Goal: Information Seeking & Learning: Learn about a topic

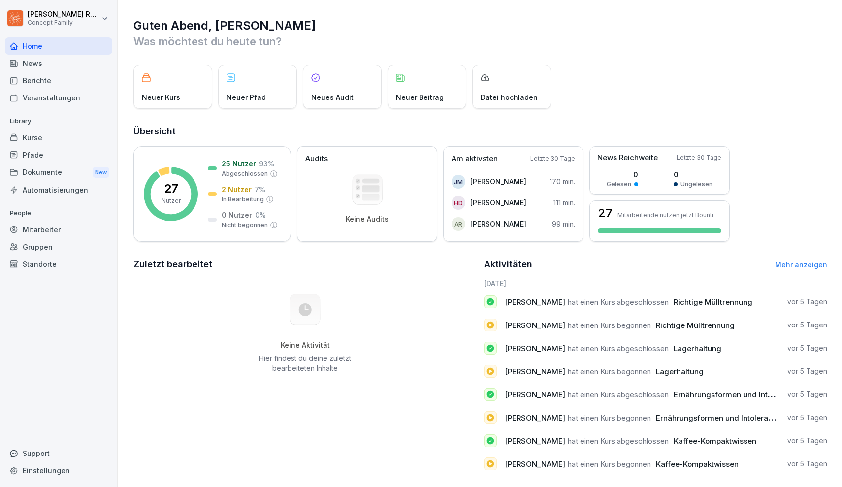
click at [49, 79] on div "Berichte" at bounding box center [58, 80] width 107 height 17
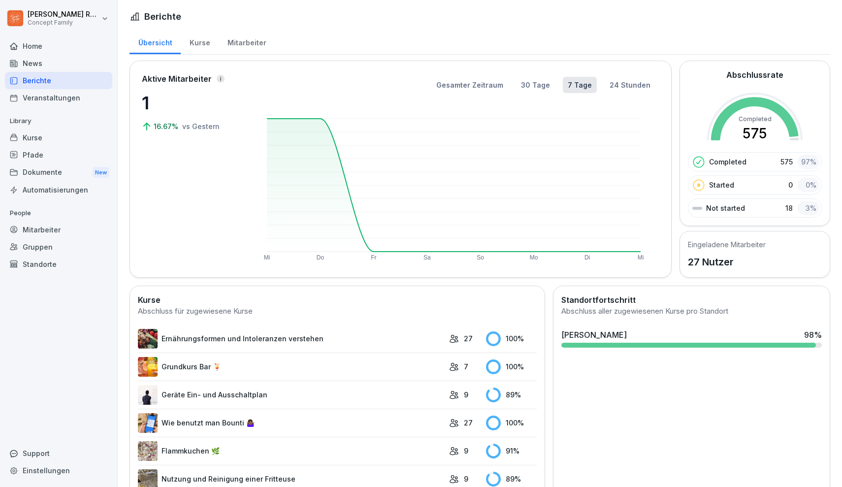
click at [234, 48] on div "Mitarbeiter" at bounding box center [247, 41] width 56 height 25
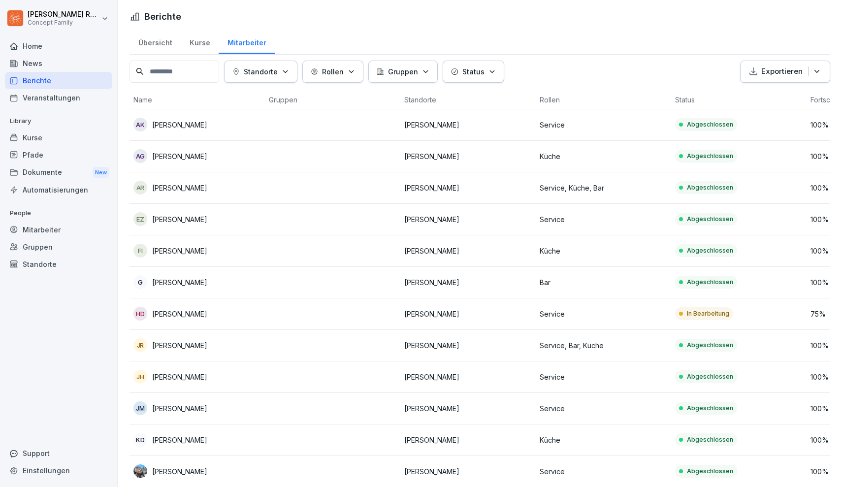
click at [205, 74] on input at bounding box center [174, 72] width 90 height 22
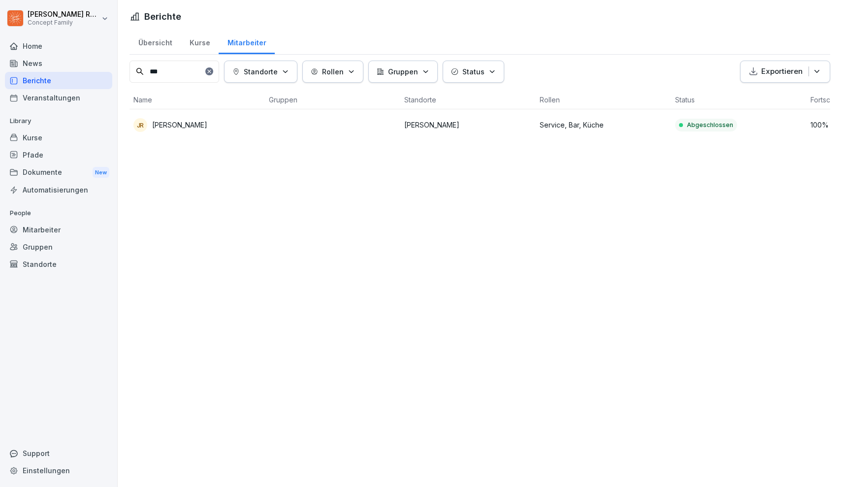
type input "***"
click at [749, 125] on td "Abgeschlossen" at bounding box center [738, 125] width 135 height 32
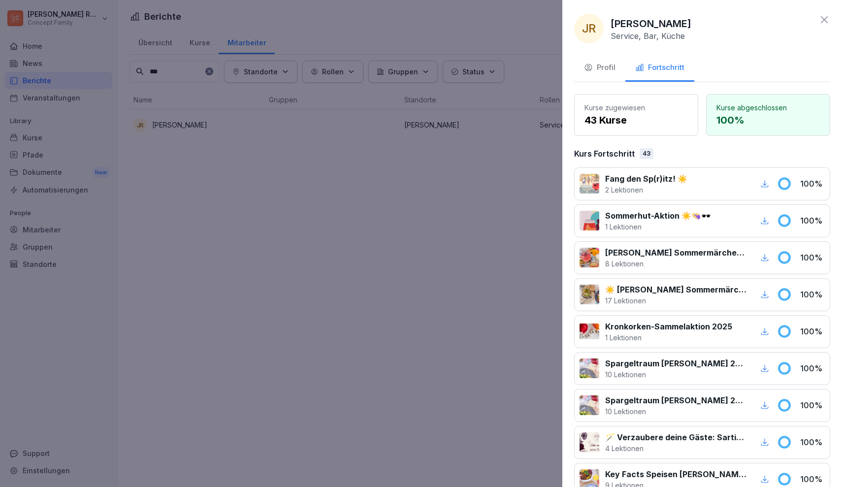
click at [608, 64] on div "Profil" at bounding box center [600, 67] width 32 height 11
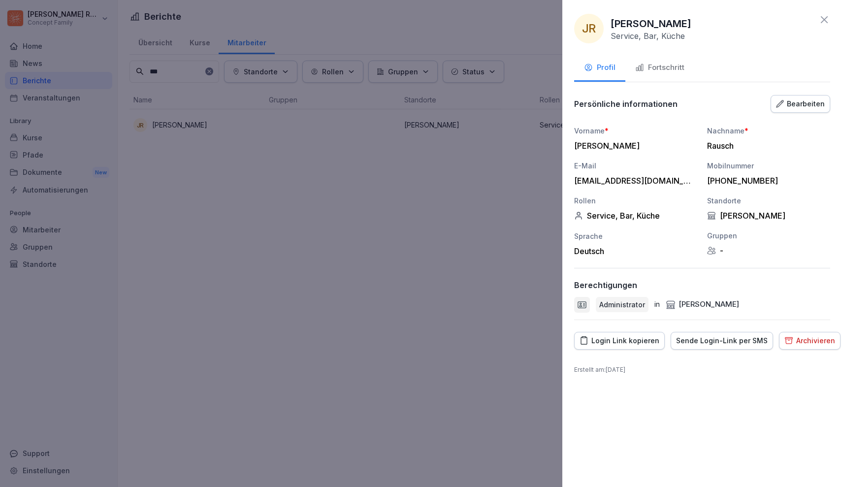
click at [633, 344] on div "Login Link kopieren" at bounding box center [620, 340] width 80 height 11
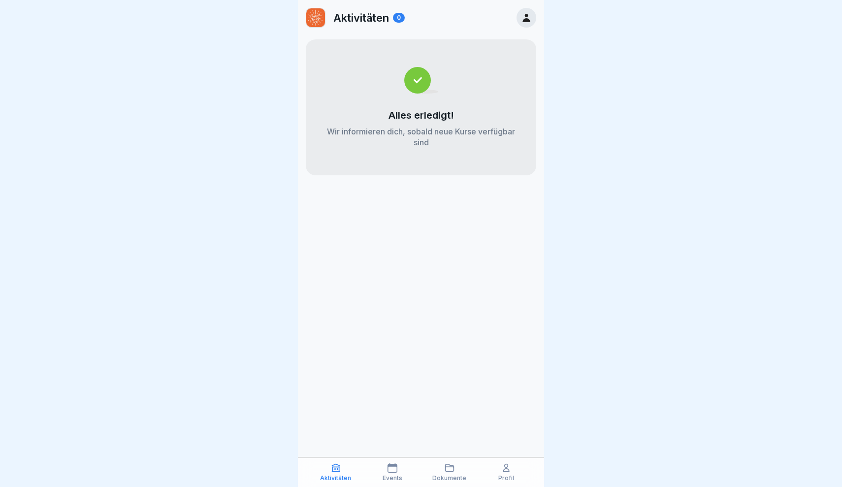
click at [449, 473] on div "Dokumente" at bounding box center [449, 472] width 52 height 19
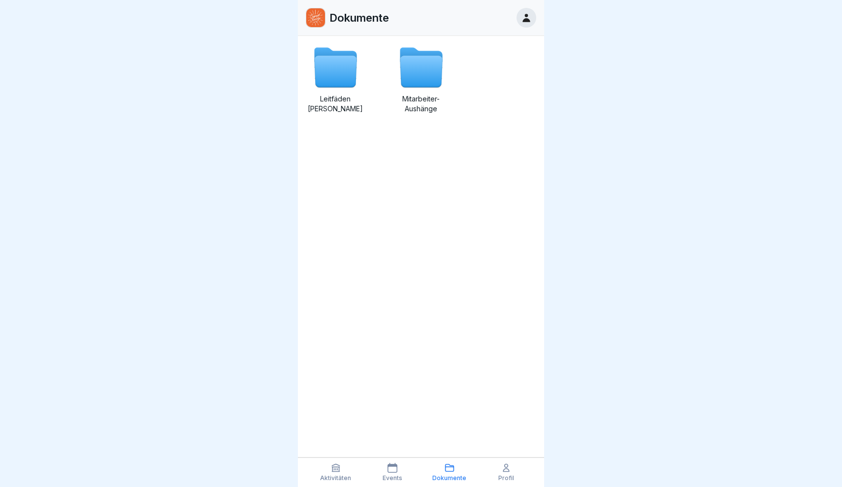
click at [515, 473] on div "Profil" at bounding box center [507, 472] width 52 height 19
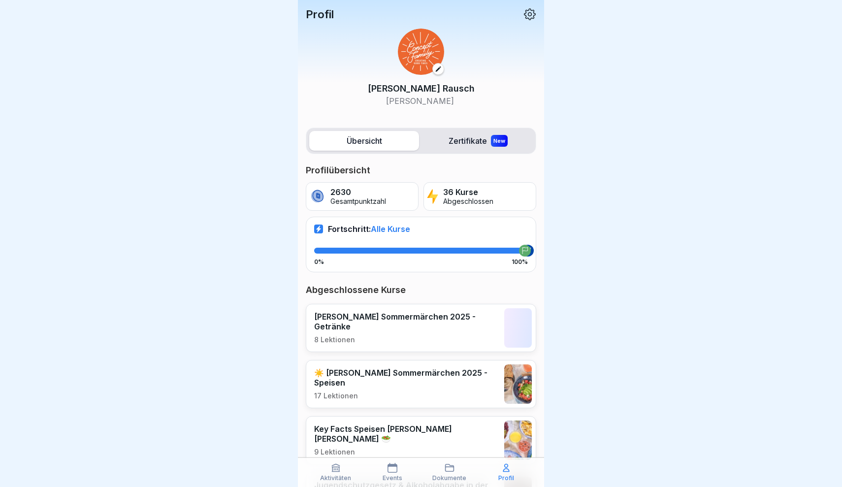
click at [513, 475] on p "Profil" at bounding box center [506, 478] width 16 height 7
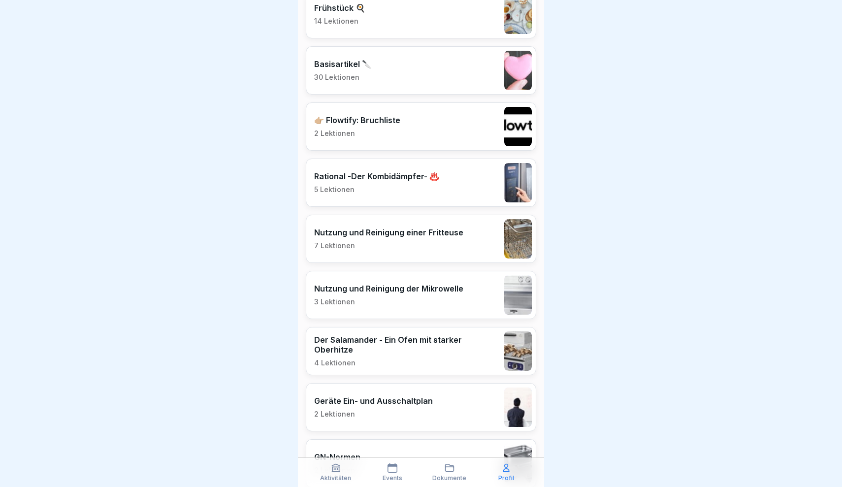
scroll to position [1110, 0]
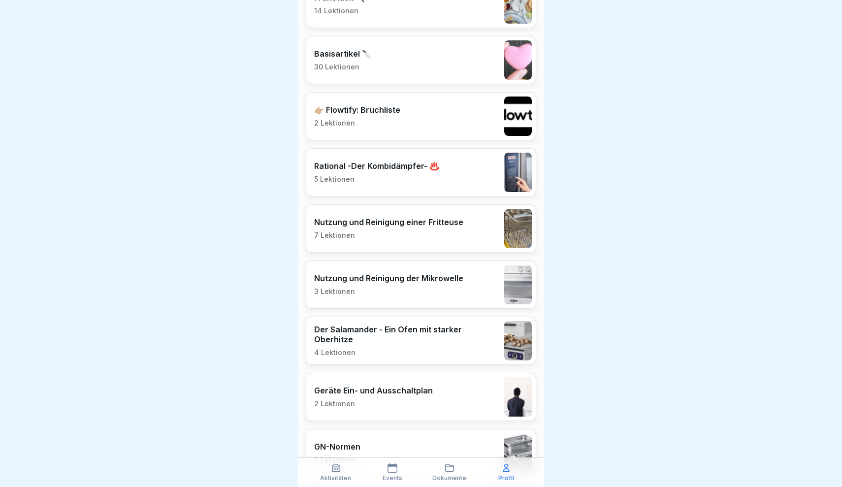
click at [393, 167] on p "Rational -Der Kombidämpfer- ♨️" at bounding box center [376, 166] width 125 height 10
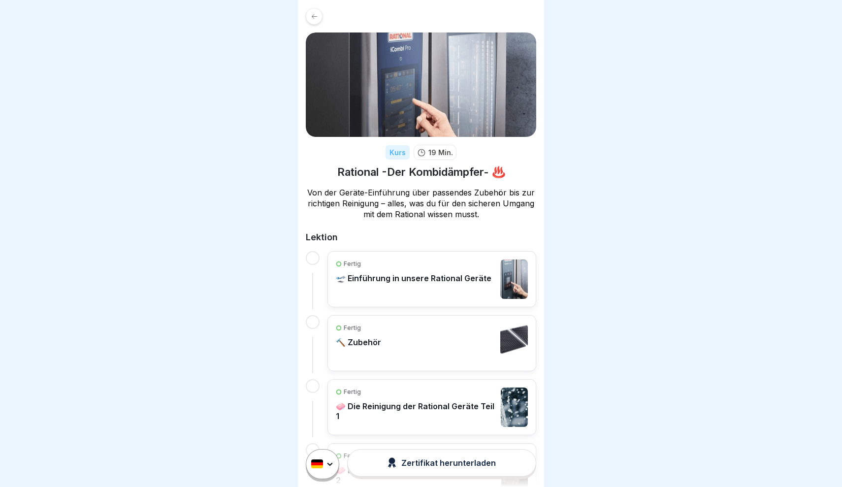
click at [319, 14] on div at bounding box center [314, 16] width 17 height 17
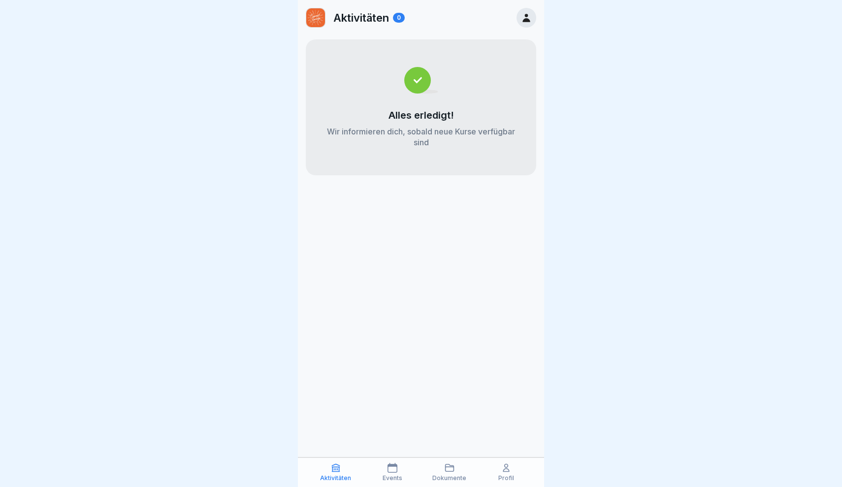
click at [440, 472] on div "Dokumente" at bounding box center [449, 472] width 52 height 19
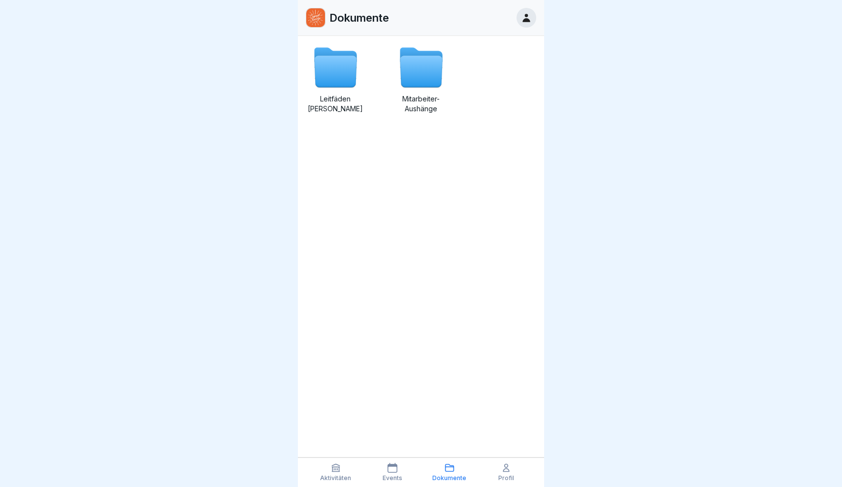
click at [509, 470] on icon at bounding box center [506, 468] width 10 height 10
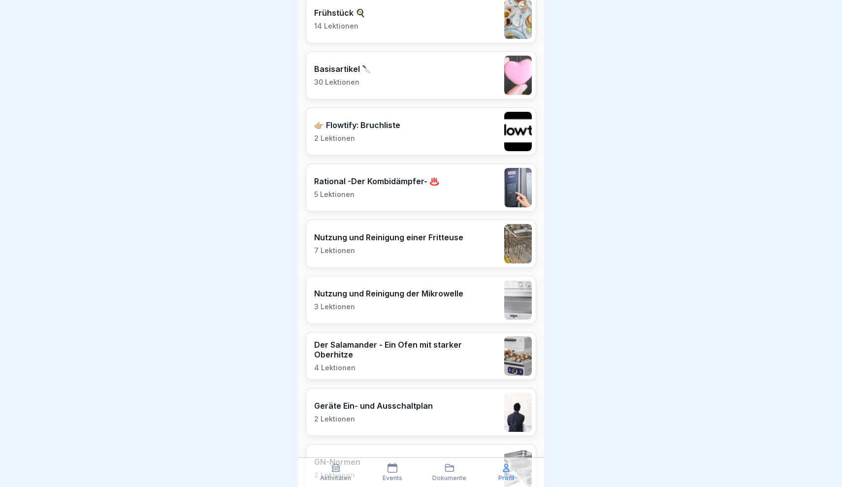
scroll to position [1102, 0]
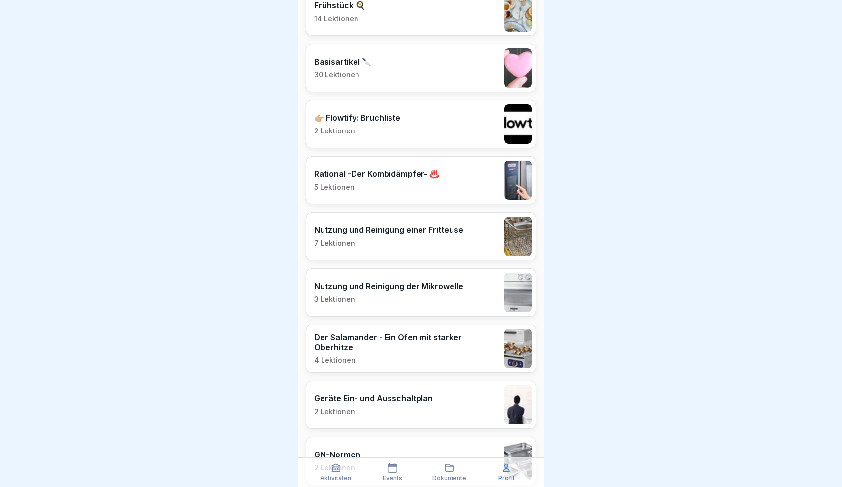
click at [414, 183] on p "5 Lektionen" at bounding box center [376, 187] width 125 height 9
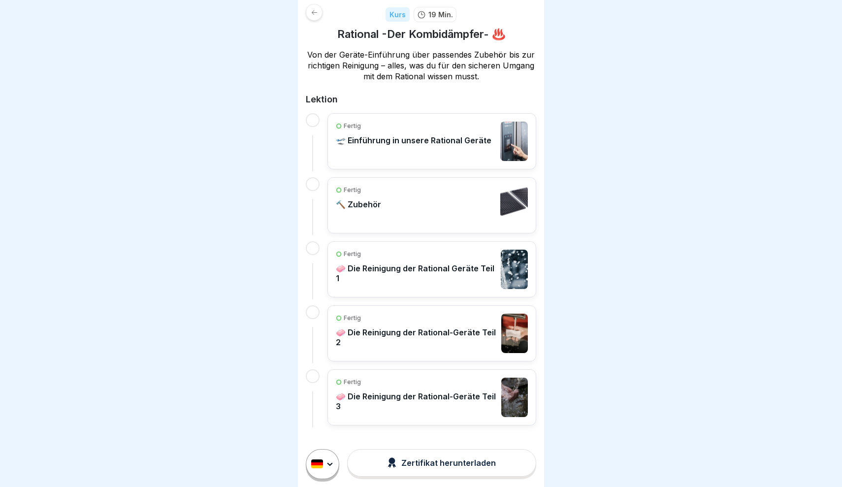
scroll to position [137, 0]
click at [464, 270] on p "🧼 Die Reinigung der Rational Geräte Teil 1" at bounding box center [416, 274] width 160 height 20
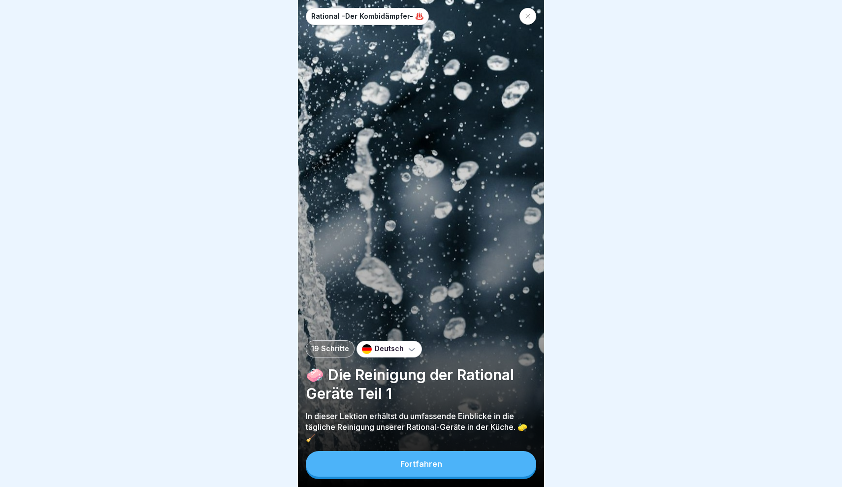
click at [470, 467] on button "Fortfahren" at bounding box center [421, 464] width 230 height 26
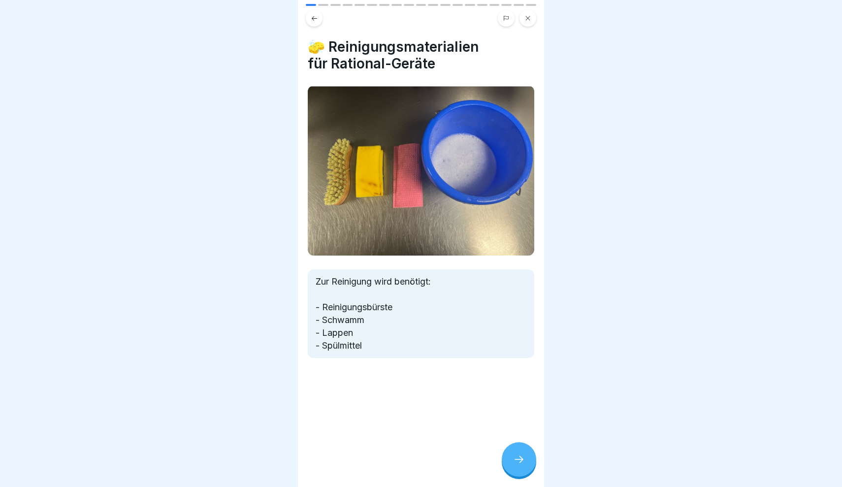
click at [525, 465] on div at bounding box center [519, 459] width 34 height 34
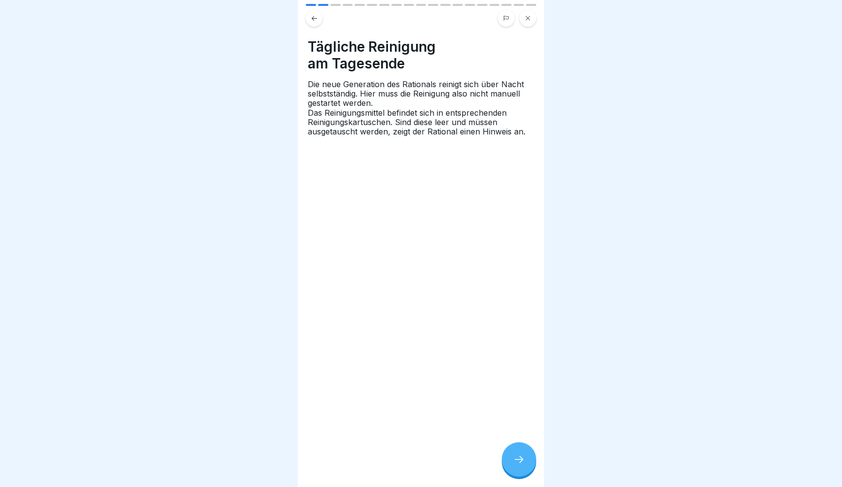
click at [525, 465] on div at bounding box center [519, 459] width 34 height 34
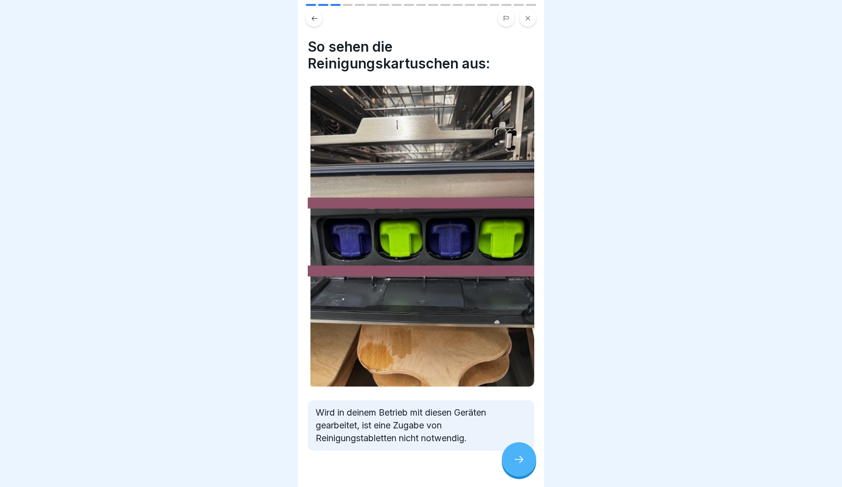
click at [525, 465] on div at bounding box center [519, 459] width 34 height 34
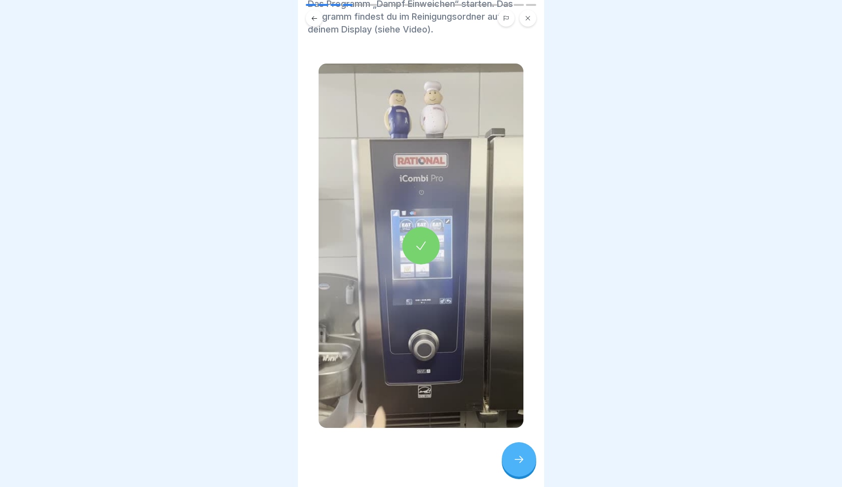
scroll to position [63, 0]
click at [422, 256] on div at bounding box center [420, 245] width 37 height 37
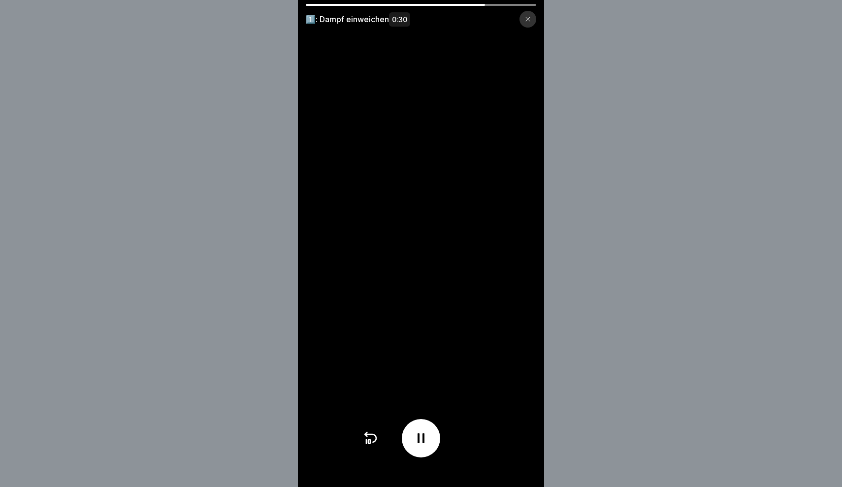
click at [419, 433] on icon at bounding box center [421, 438] width 16 height 16
click at [525, 22] on icon at bounding box center [528, 19] width 6 height 6
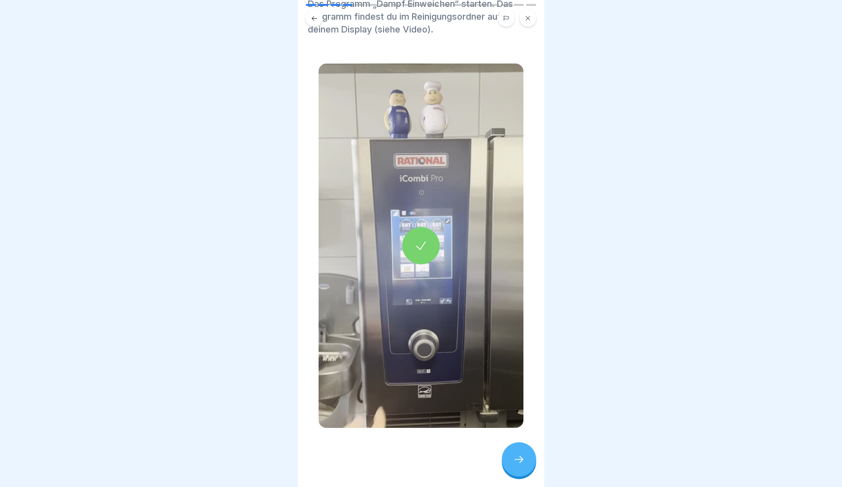
click at [521, 458] on icon at bounding box center [519, 459] width 12 height 12
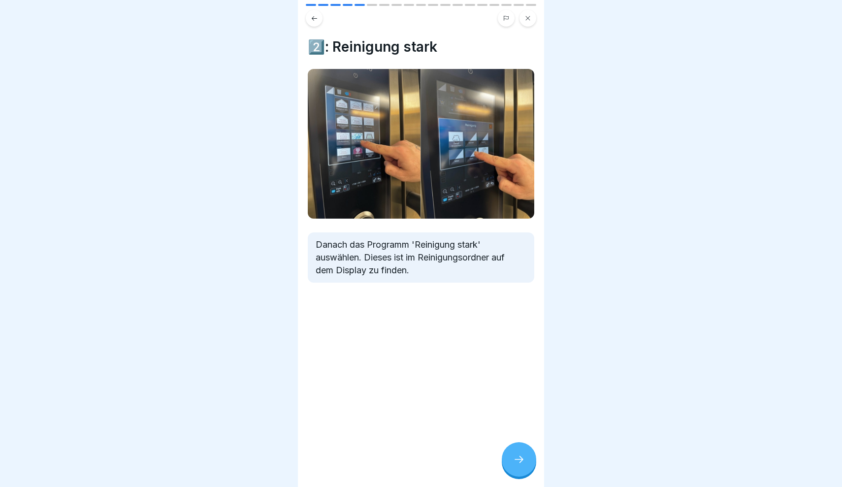
click at [522, 454] on div at bounding box center [519, 459] width 34 height 34
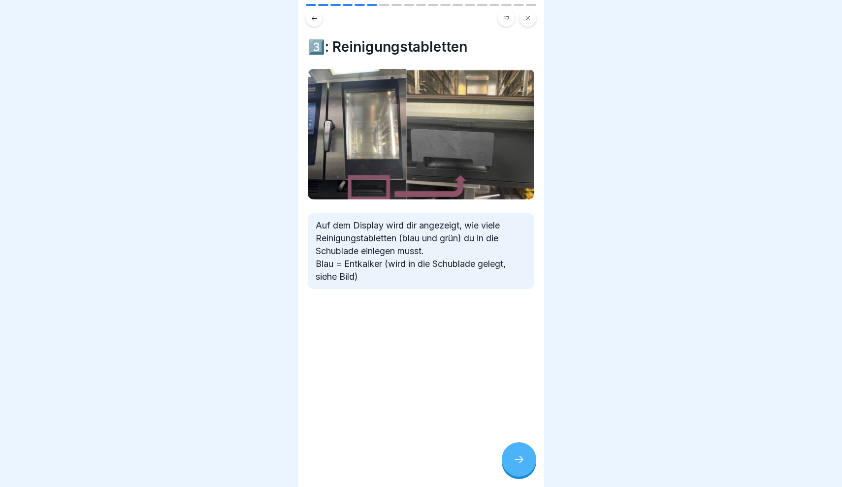
click at [519, 465] on div at bounding box center [519, 459] width 34 height 34
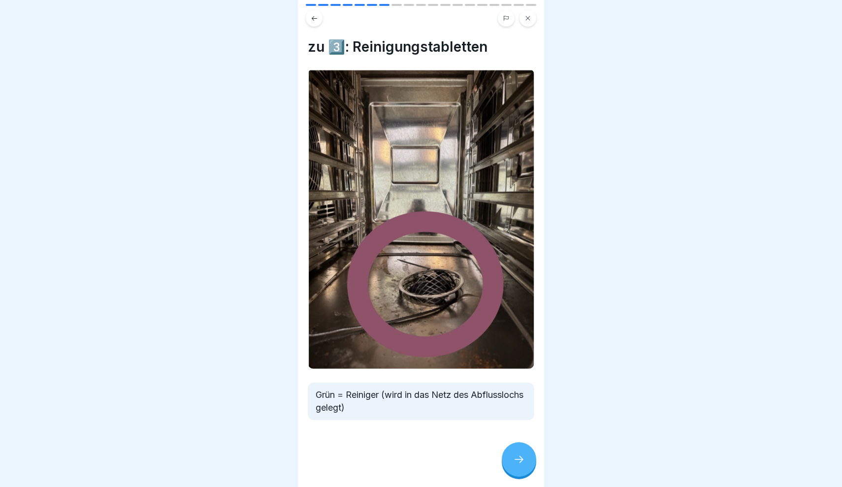
click at [519, 467] on div at bounding box center [519, 459] width 34 height 34
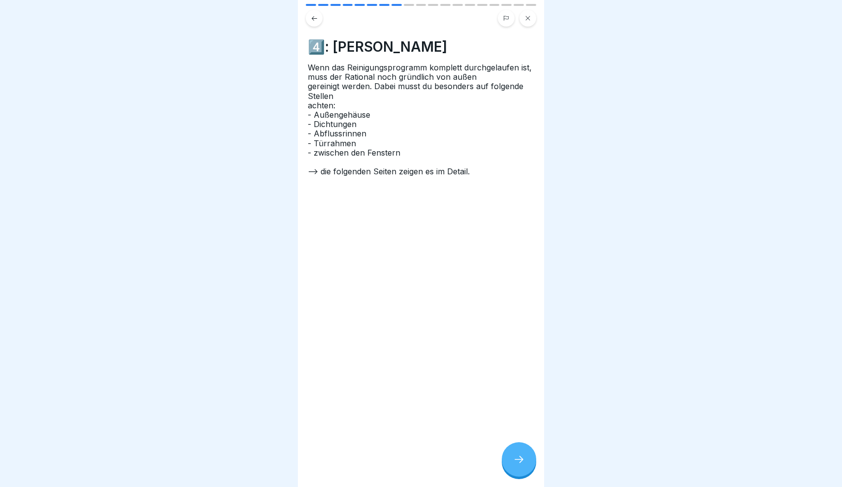
click at [315, 19] on icon at bounding box center [314, 18] width 5 height 4
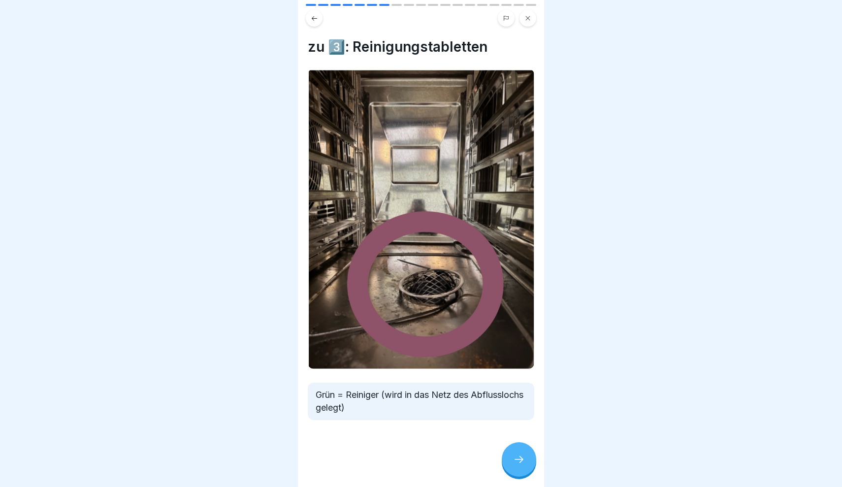
click at [519, 460] on icon at bounding box center [519, 459] width 12 height 12
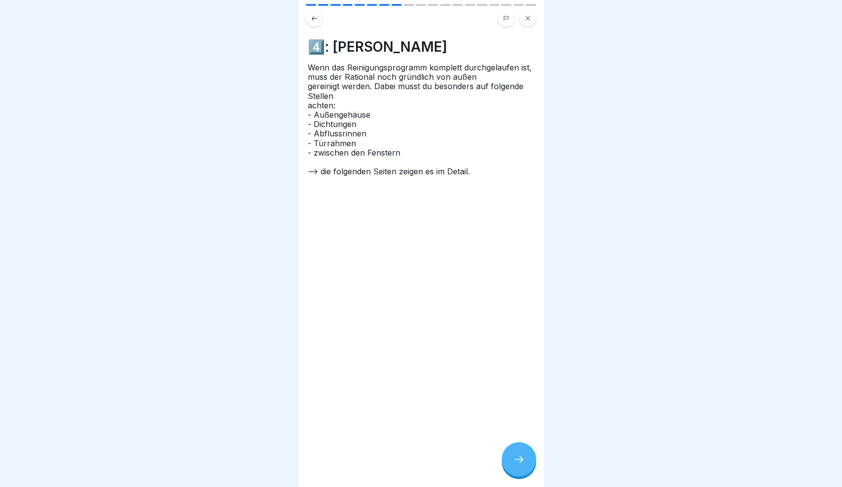
click at [519, 461] on icon at bounding box center [519, 459] width 12 height 12
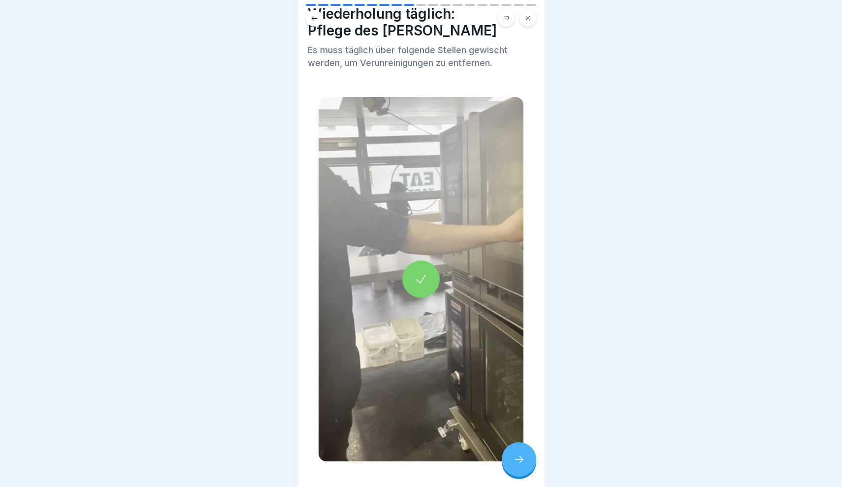
scroll to position [34, 0]
click at [425, 276] on icon at bounding box center [421, 278] width 14 height 14
click at [522, 461] on icon at bounding box center [519, 459] width 12 height 12
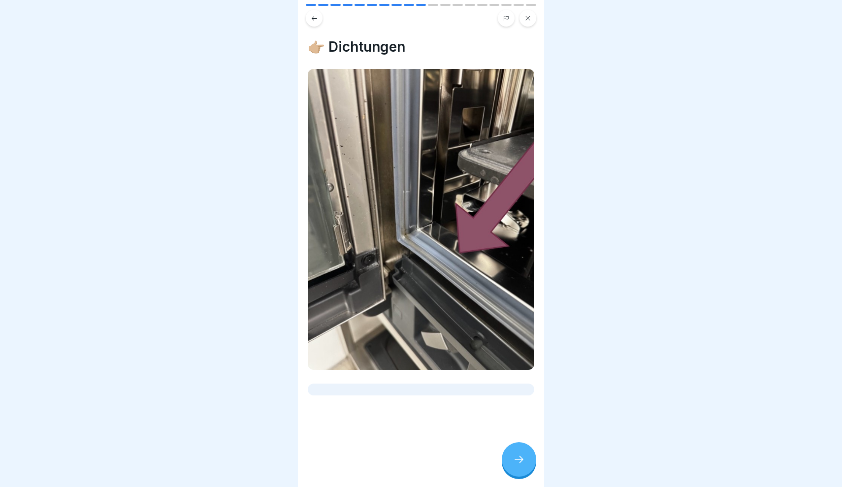
click at [522, 456] on icon at bounding box center [519, 459] width 12 height 12
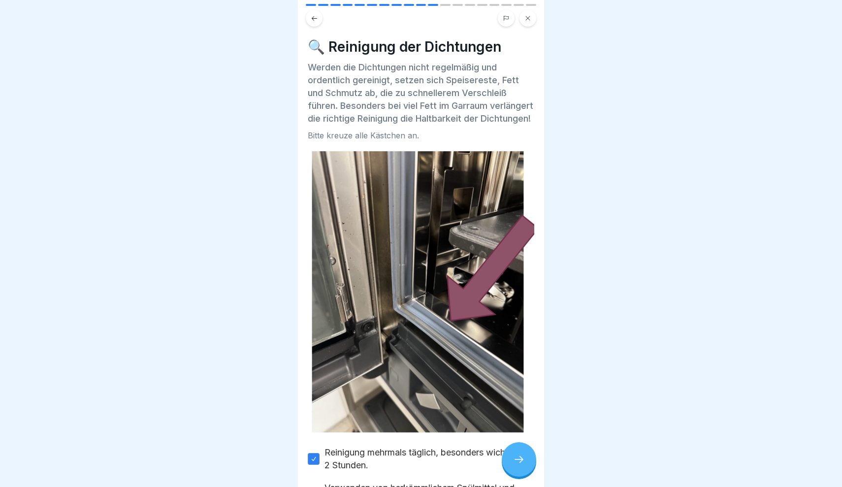
click at [521, 460] on icon at bounding box center [519, 459] width 12 height 12
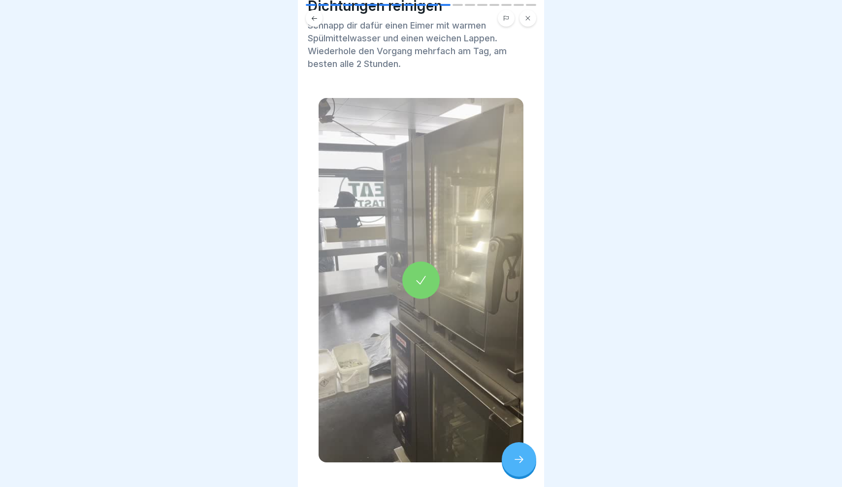
scroll to position [39, 0]
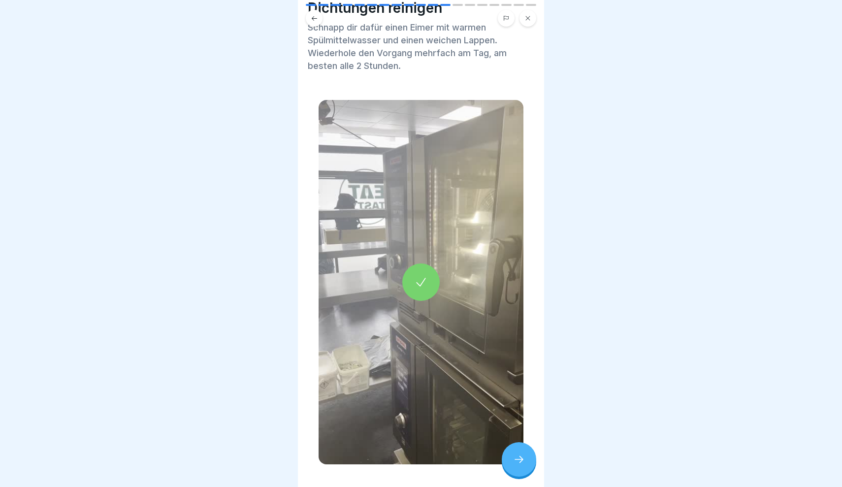
click at [478, 364] on div at bounding box center [421, 282] width 205 height 364
click at [526, 463] on div at bounding box center [519, 459] width 34 height 34
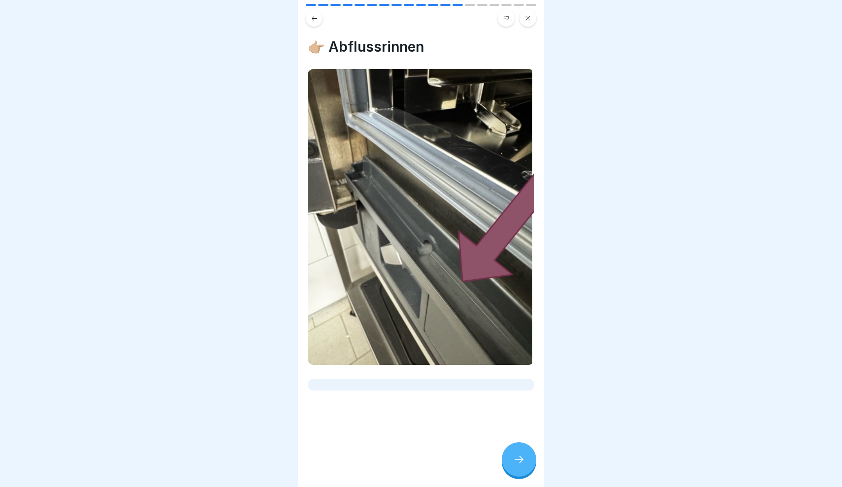
click at [522, 465] on icon at bounding box center [519, 459] width 12 height 12
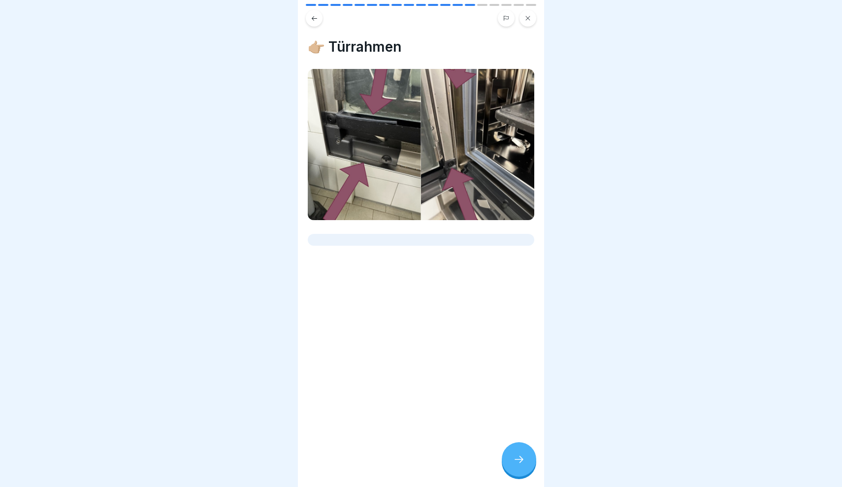
click at [522, 465] on icon at bounding box center [519, 459] width 12 height 12
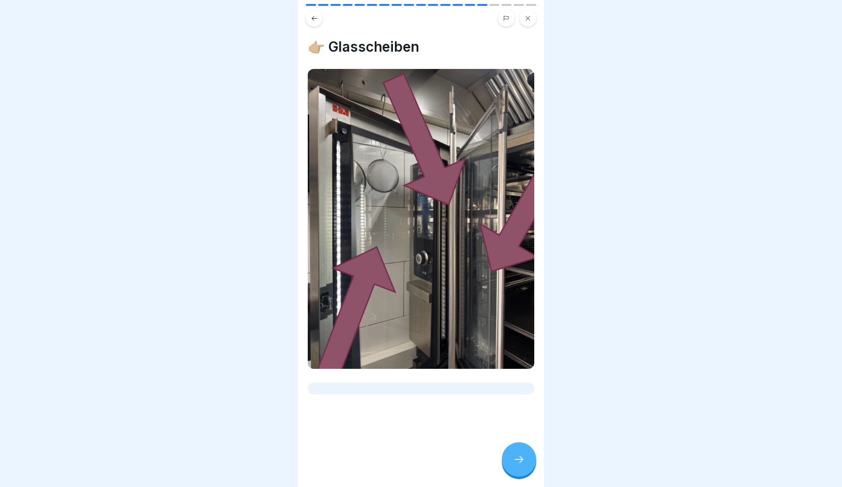
click at [522, 465] on div at bounding box center [519, 459] width 34 height 34
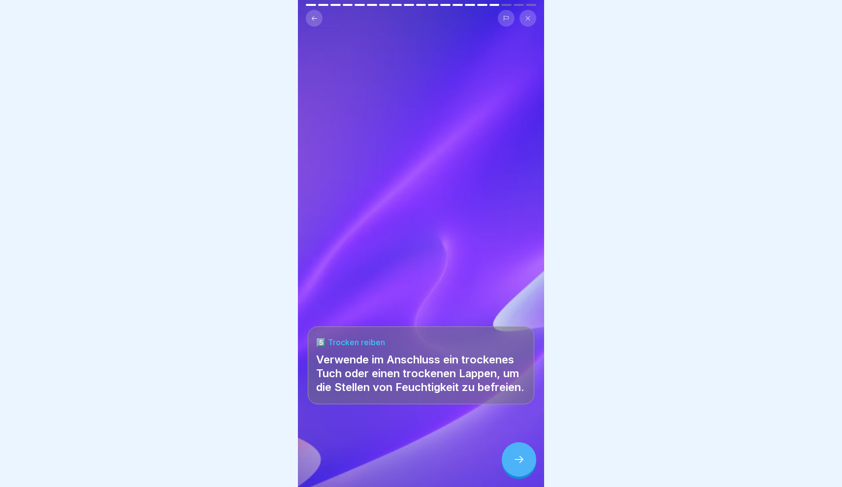
click at [516, 464] on icon at bounding box center [519, 459] width 12 height 12
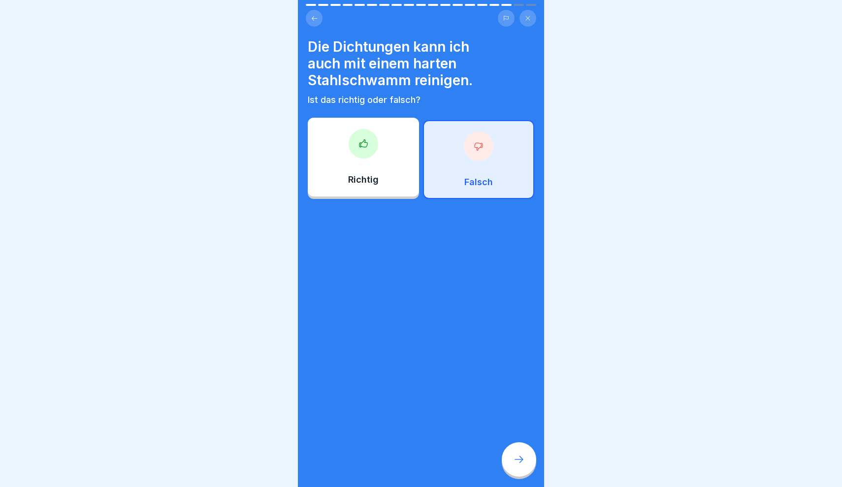
click at [516, 464] on icon at bounding box center [519, 459] width 12 height 12
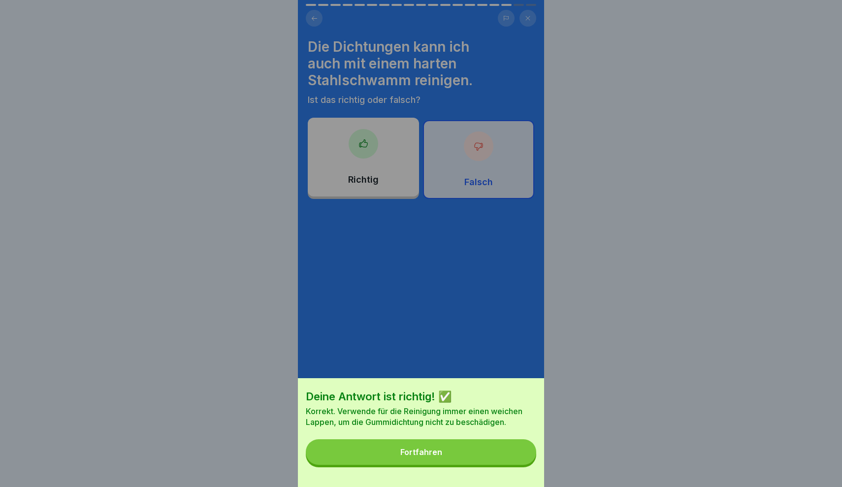
click at [521, 41] on div "Deine Antwort ist richtig! ✅ Korrekt. Verwende für die Reinigung immer einen we…" at bounding box center [421, 243] width 246 height 487
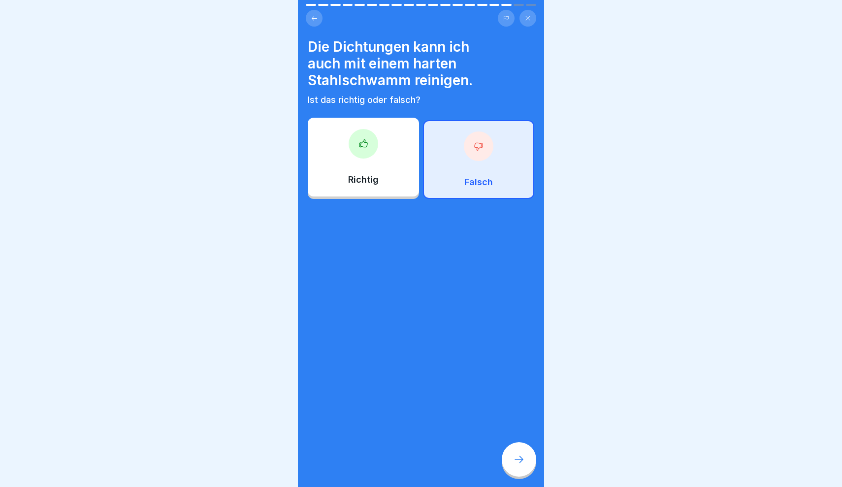
click at [526, 21] on icon at bounding box center [528, 18] width 6 height 6
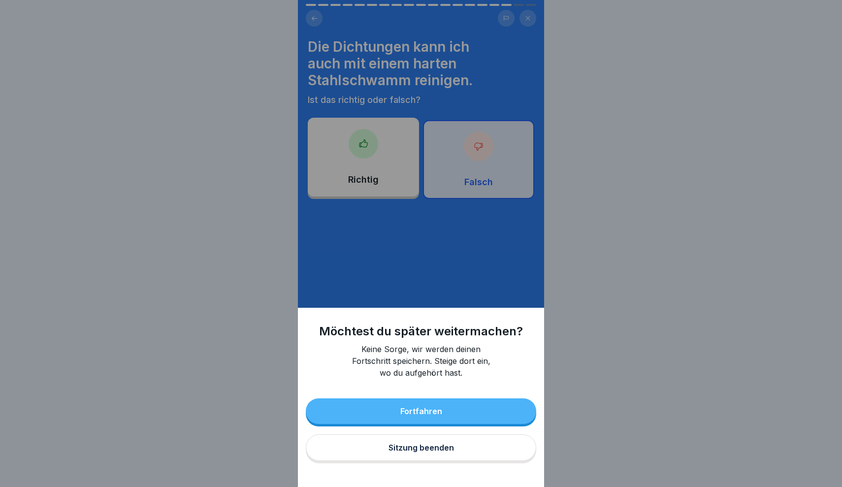
click at [418, 449] on div "Sitzung beenden" at bounding box center [420, 447] width 65 height 9
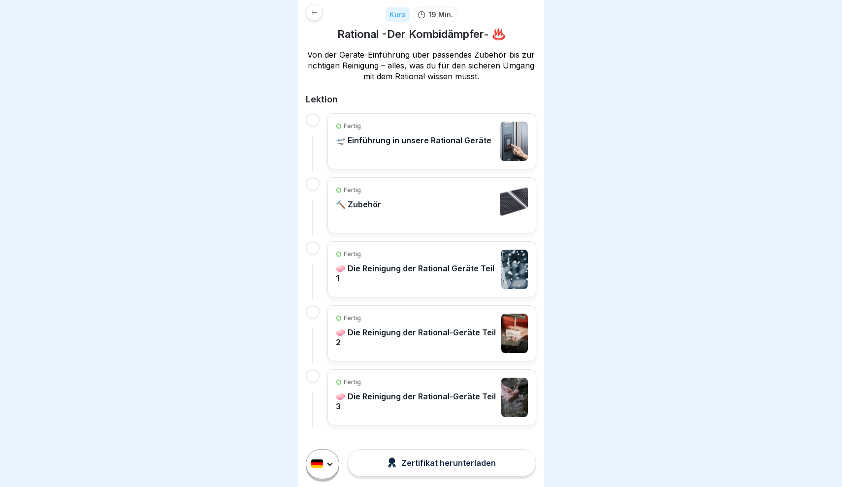
scroll to position [137, 0]
click at [413, 343] on p "🧼 Die Reinigung der Rational-Geräte Teil 2" at bounding box center [416, 338] width 161 height 20
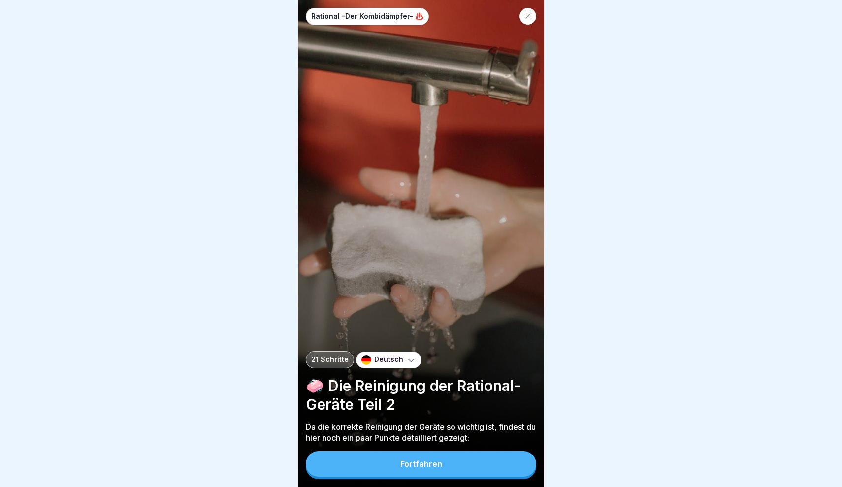
click at [434, 476] on button "Fortfahren" at bounding box center [421, 464] width 230 height 26
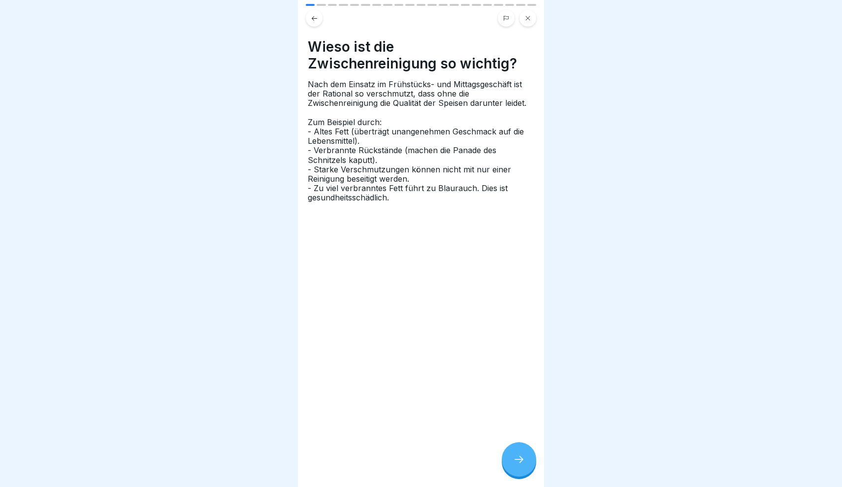
click at [510, 459] on div at bounding box center [519, 459] width 34 height 34
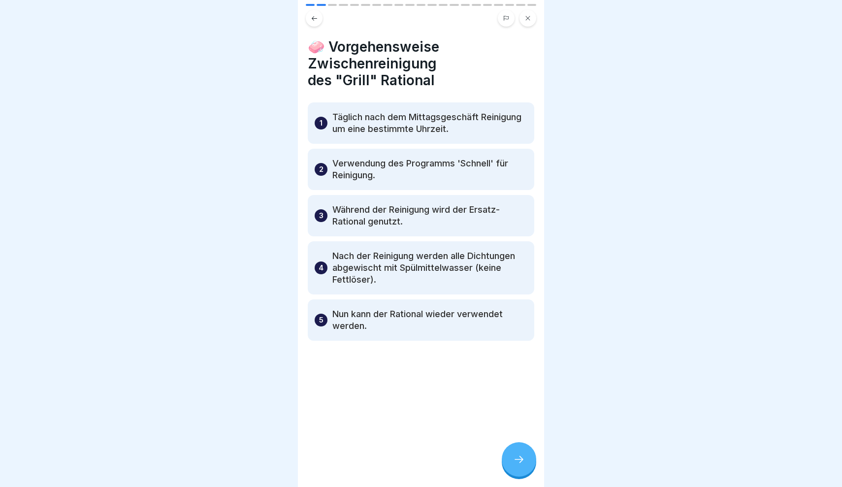
click at [511, 460] on div at bounding box center [519, 459] width 34 height 34
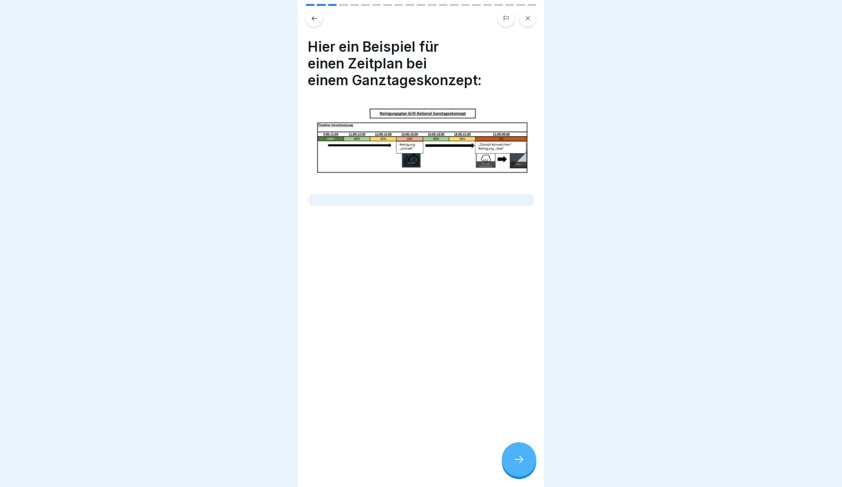
click at [518, 466] on div at bounding box center [519, 459] width 34 height 34
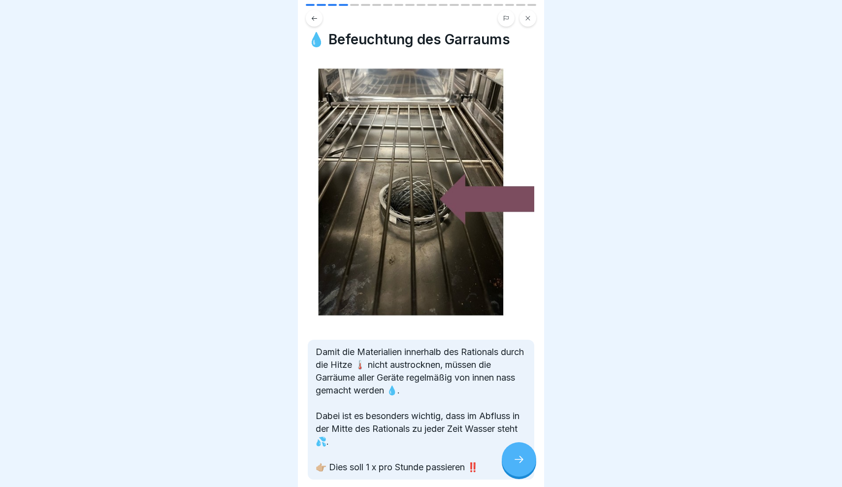
scroll to position [6, 0]
click at [516, 460] on icon at bounding box center [519, 459] width 12 height 12
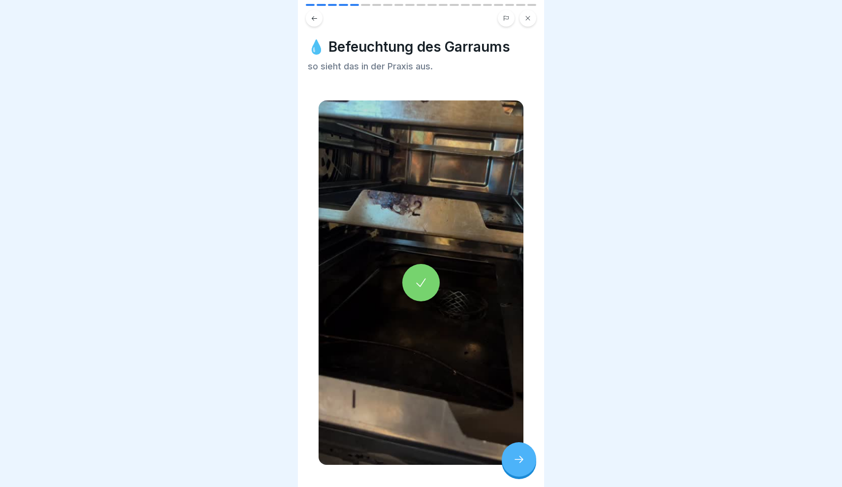
scroll to position [29, 0]
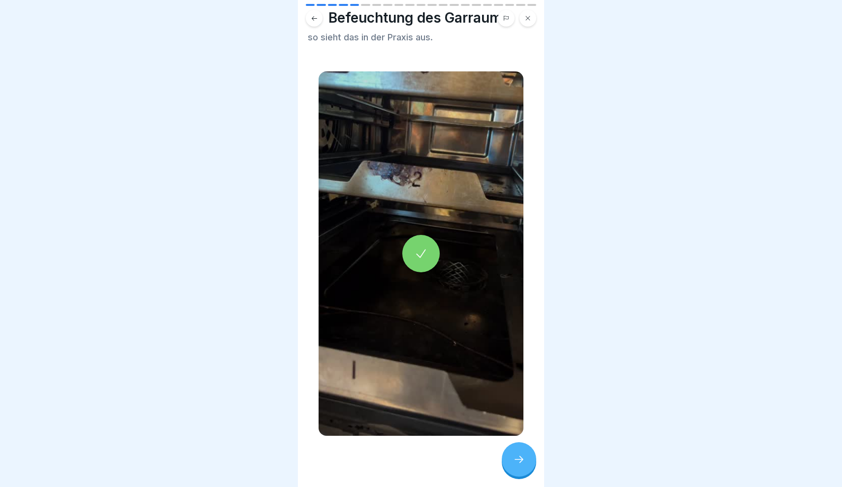
click at [426, 254] on icon at bounding box center [421, 254] width 14 height 14
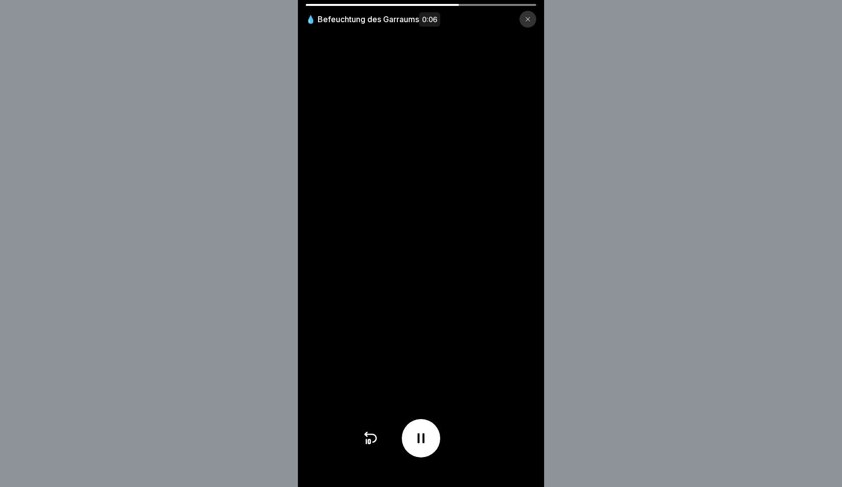
click at [365, 436] on icon at bounding box center [370, 438] width 16 height 16
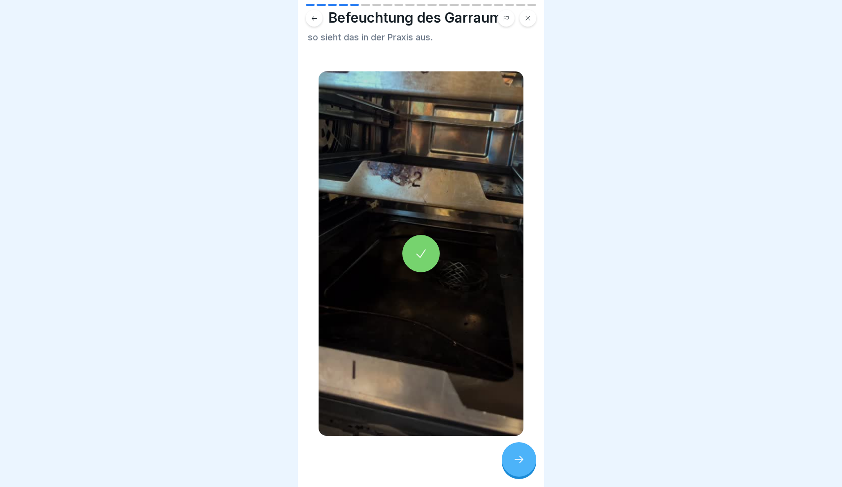
click at [524, 463] on icon at bounding box center [519, 459] width 12 height 12
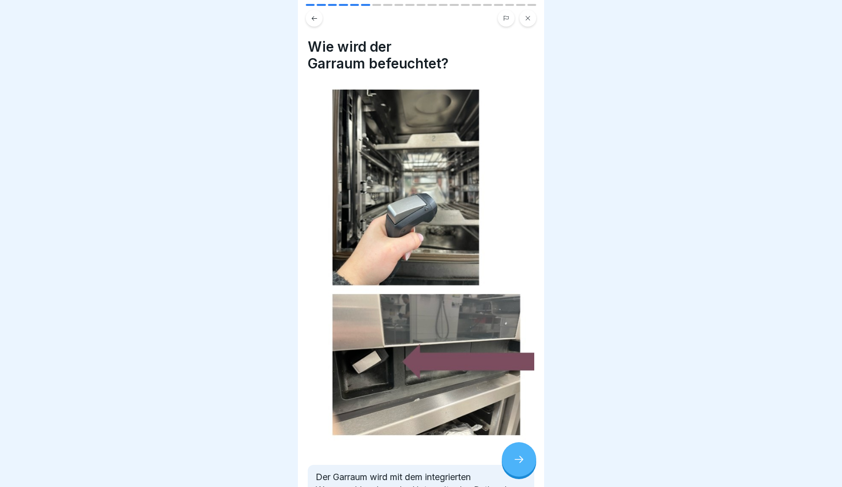
click at [316, 20] on icon at bounding box center [314, 18] width 7 height 7
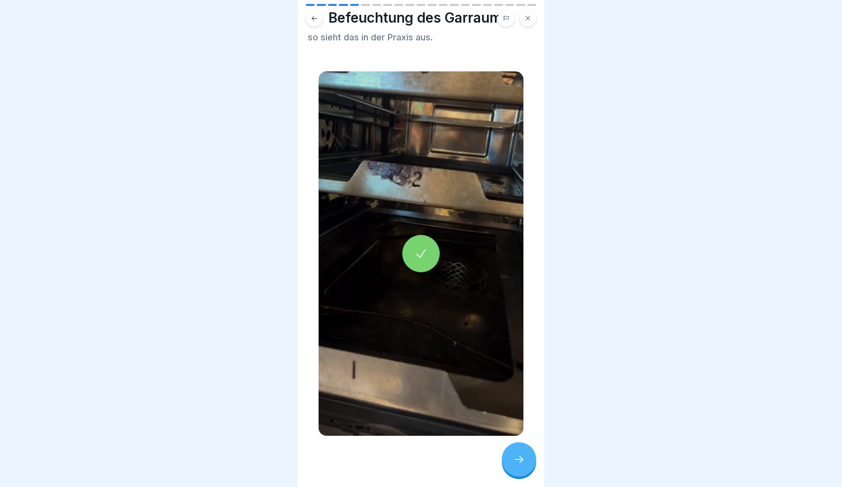
click at [316, 20] on icon at bounding box center [314, 18] width 7 height 7
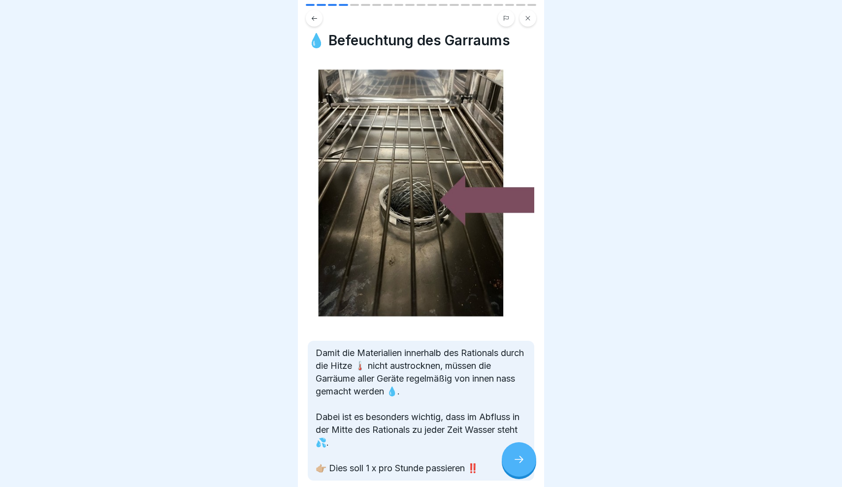
click at [316, 20] on icon at bounding box center [314, 18] width 7 height 7
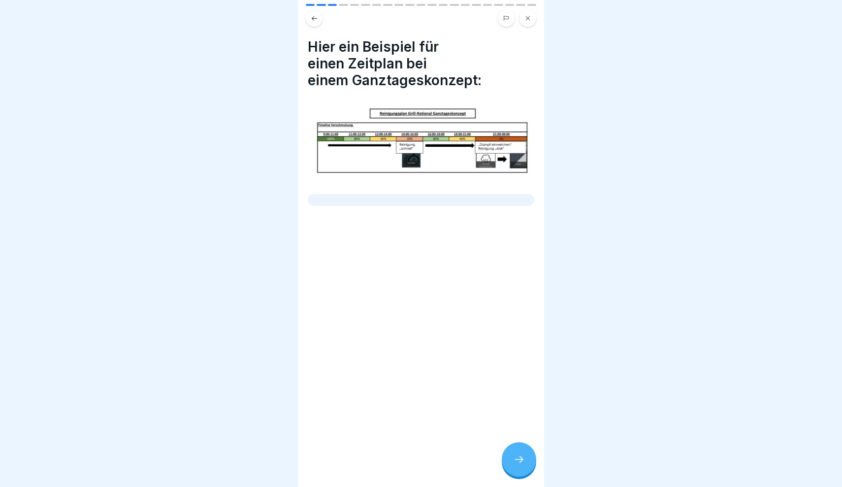
click at [316, 20] on icon at bounding box center [314, 18] width 7 height 7
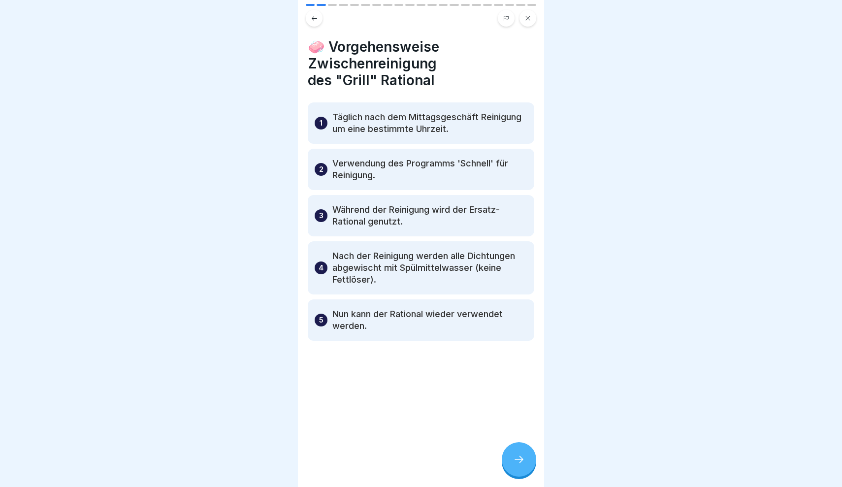
click at [318, 15] on button at bounding box center [314, 18] width 17 height 17
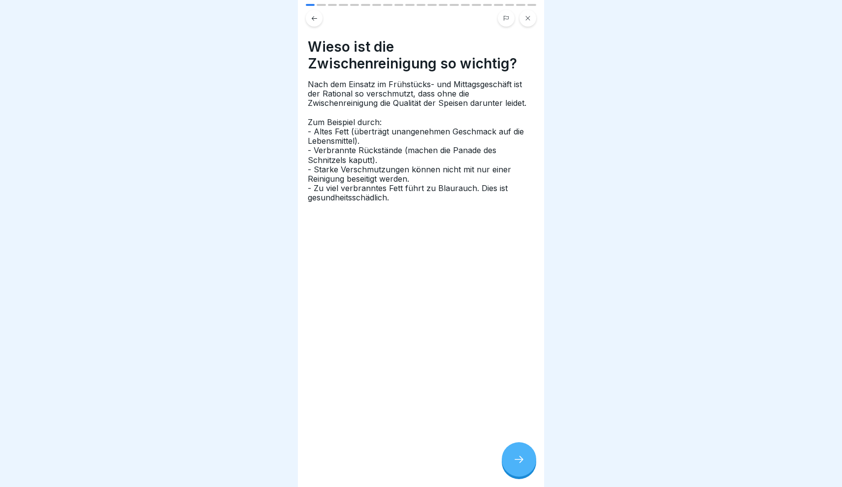
click at [511, 460] on div at bounding box center [519, 459] width 34 height 34
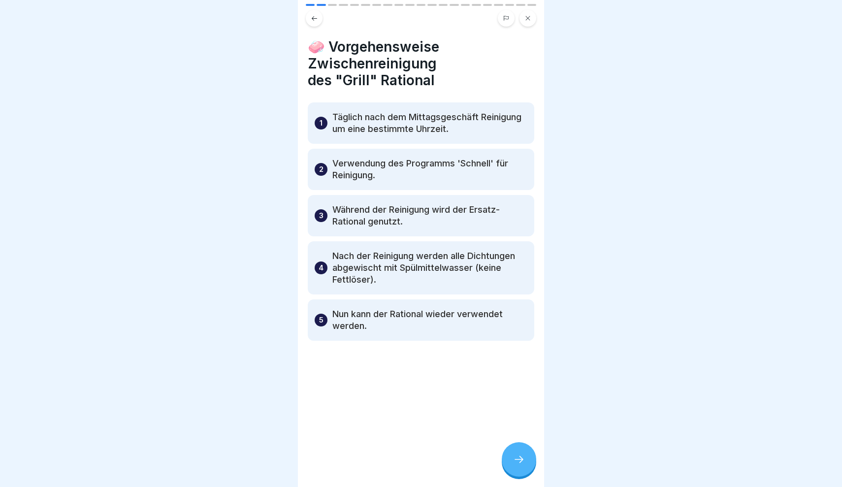
click at [511, 459] on div at bounding box center [519, 459] width 34 height 34
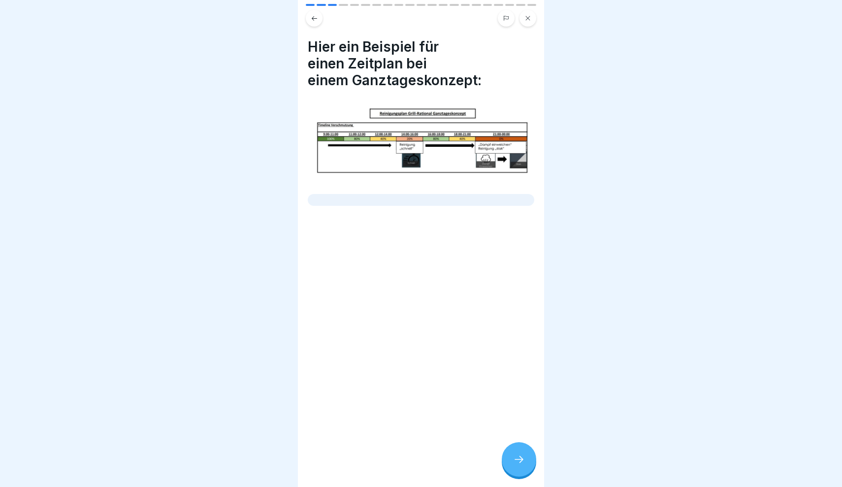
click at [511, 459] on div at bounding box center [519, 459] width 34 height 34
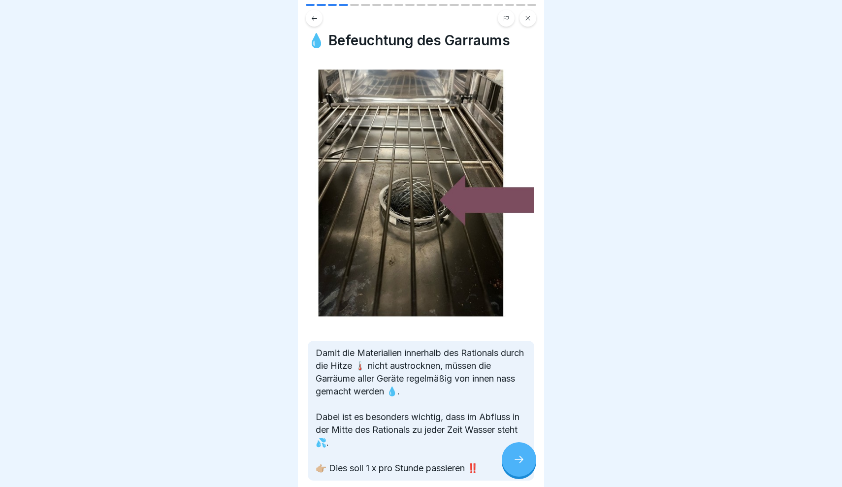
click at [511, 459] on div at bounding box center [519, 459] width 34 height 34
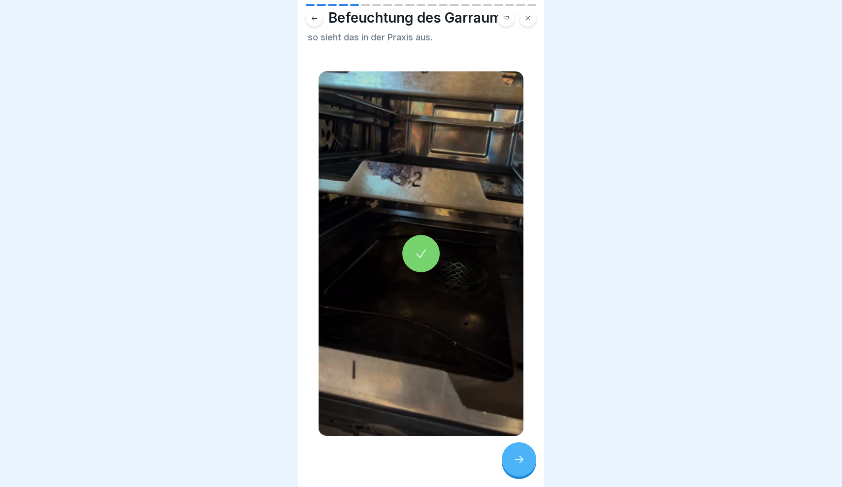
click at [428, 257] on div at bounding box center [420, 253] width 37 height 37
click at [520, 458] on icon at bounding box center [519, 459] width 12 height 12
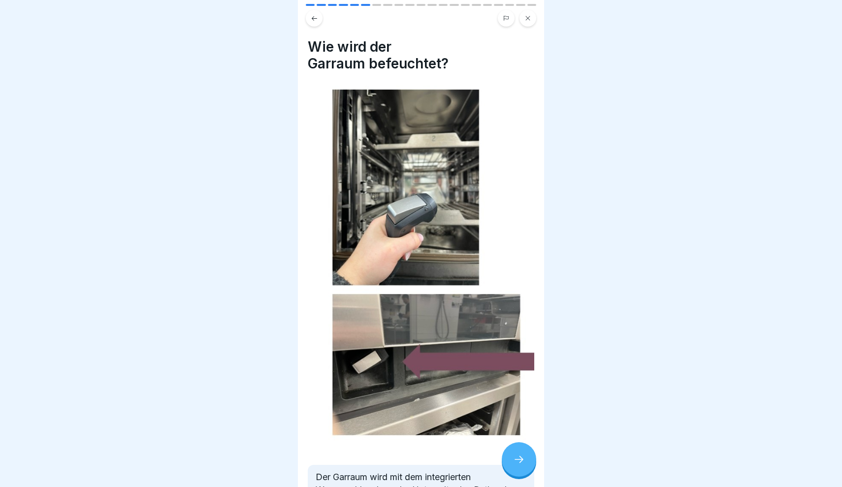
click at [520, 458] on icon at bounding box center [519, 459] width 12 height 12
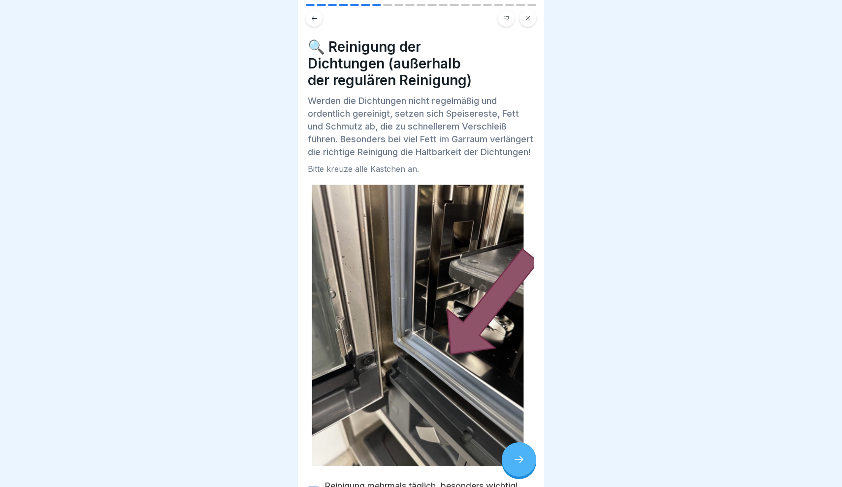
click at [520, 458] on icon at bounding box center [519, 459] width 12 height 12
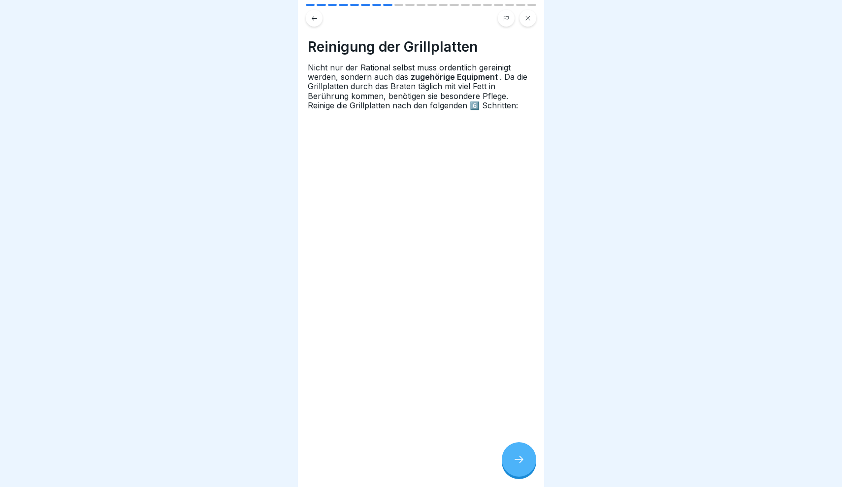
click at [520, 459] on icon at bounding box center [519, 459] width 12 height 12
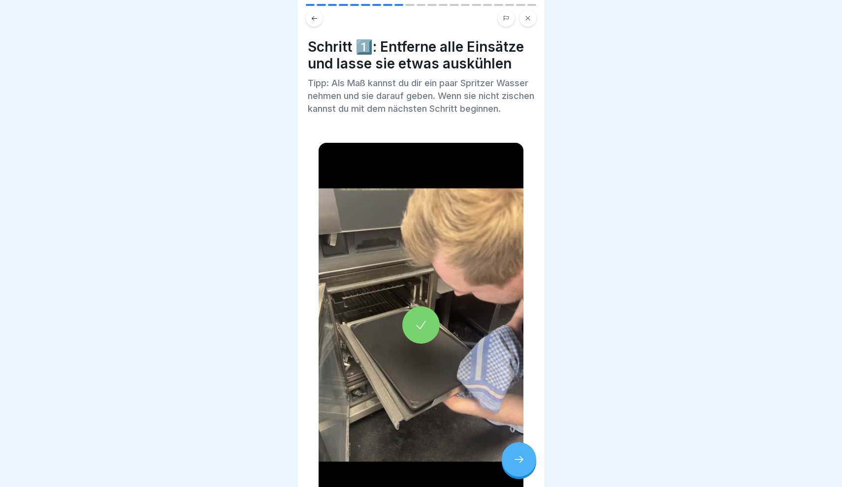
click at [430, 344] on div at bounding box center [420, 324] width 37 height 37
click at [520, 456] on icon at bounding box center [519, 459] width 12 height 12
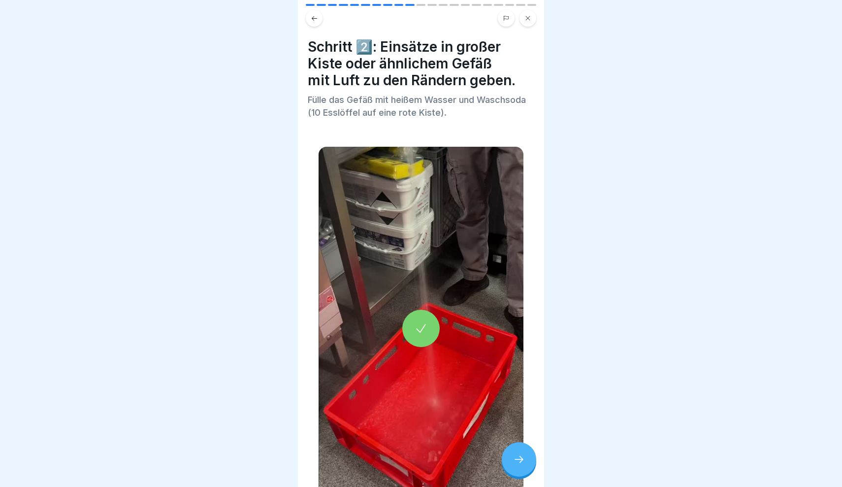
click at [416, 336] on div at bounding box center [420, 328] width 37 height 37
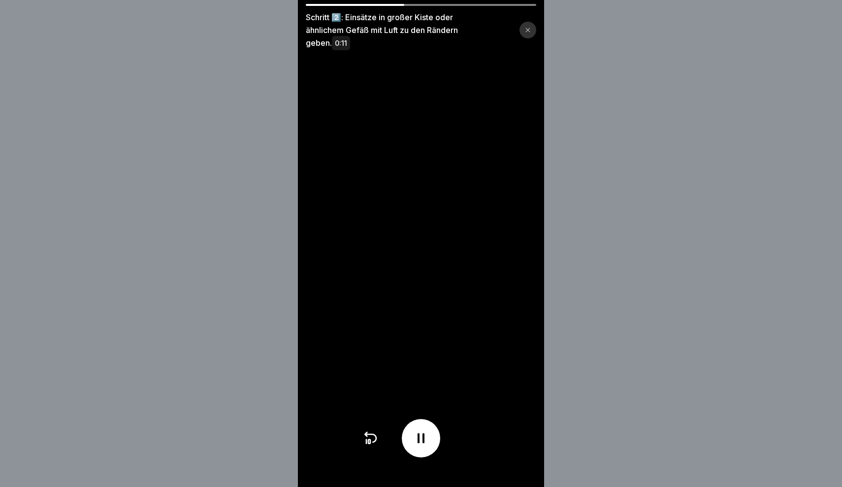
click at [525, 24] on div at bounding box center [527, 30] width 17 height 17
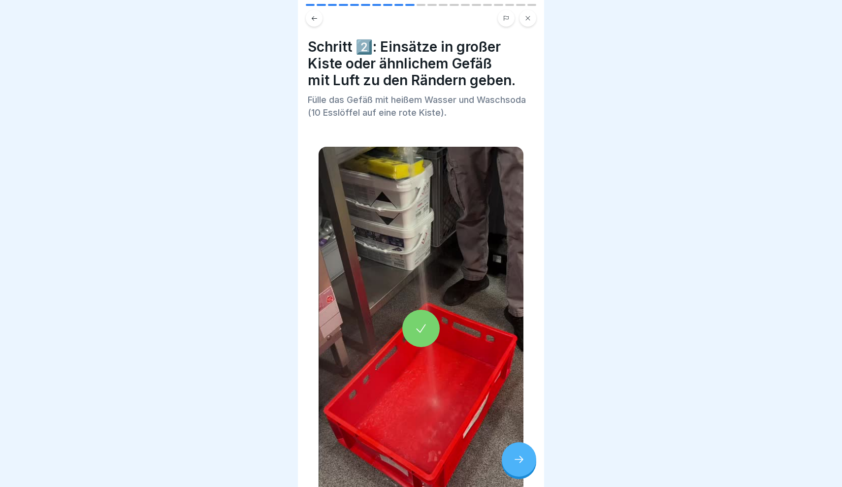
click at [516, 450] on div at bounding box center [519, 459] width 34 height 34
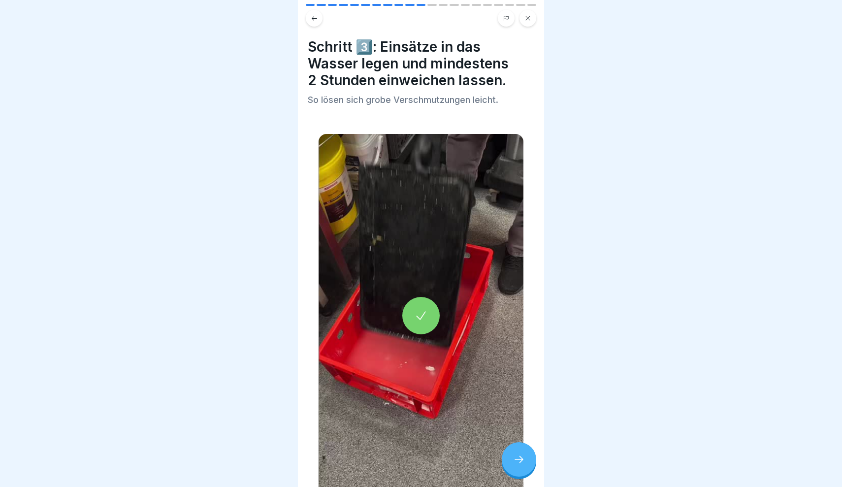
click at [516, 450] on div at bounding box center [519, 459] width 34 height 34
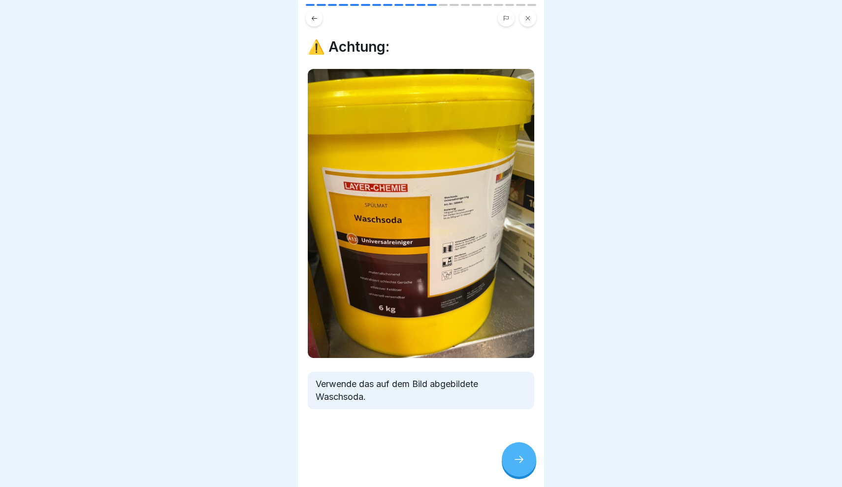
click at [516, 450] on div at bounding box center [519, 459] width 34 height 34
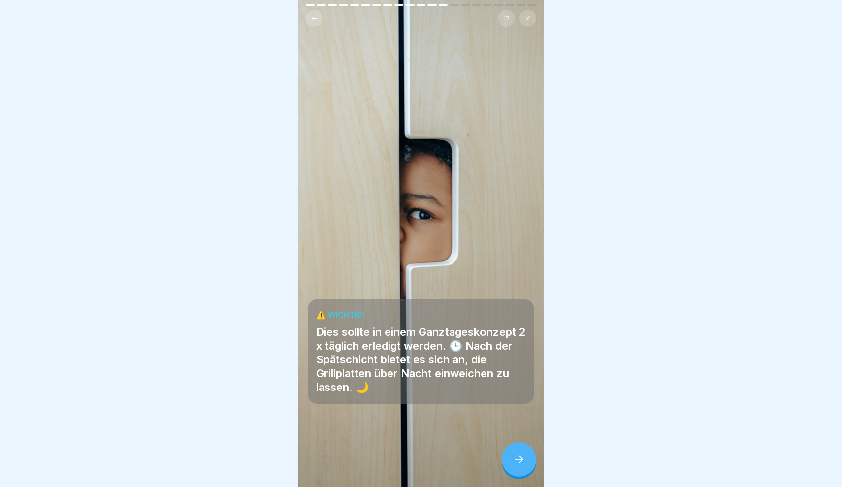
click at [516, 450] on div at bounding box center [519, 459] width 34 height 34
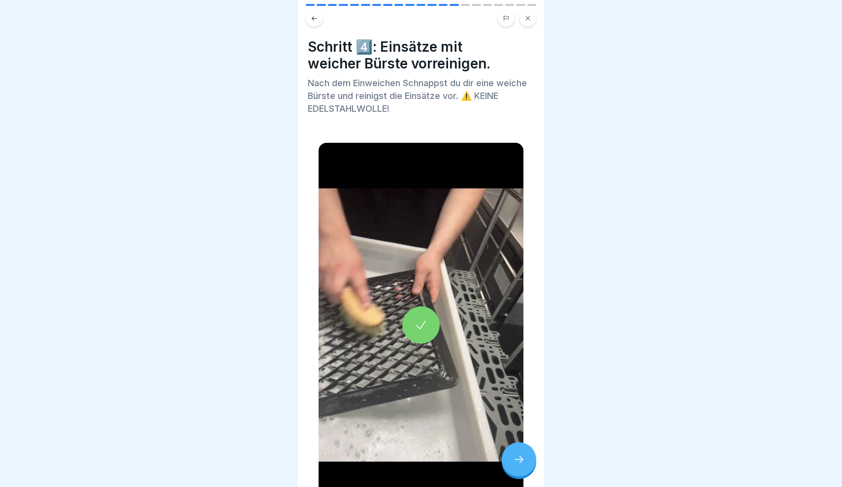
click at [516, 450] on div at bounding box center [519, 459] width 34 height 34
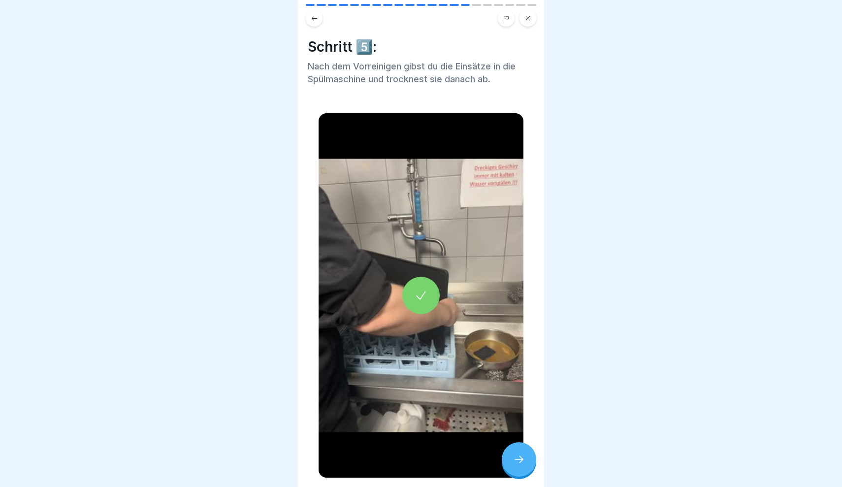
click at [516, 450] on div at bounding box center [519, 459] width 34 height 34
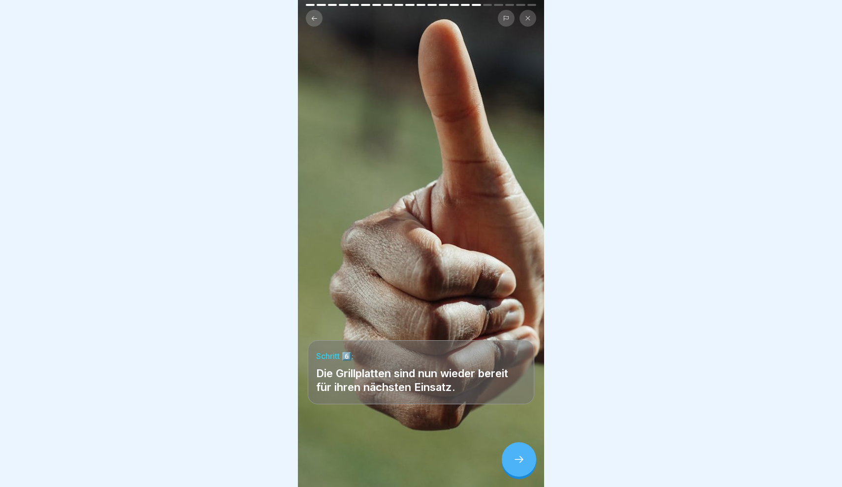
click at [516, 450] on div at bounding box center [519, 459] width 34 height 34
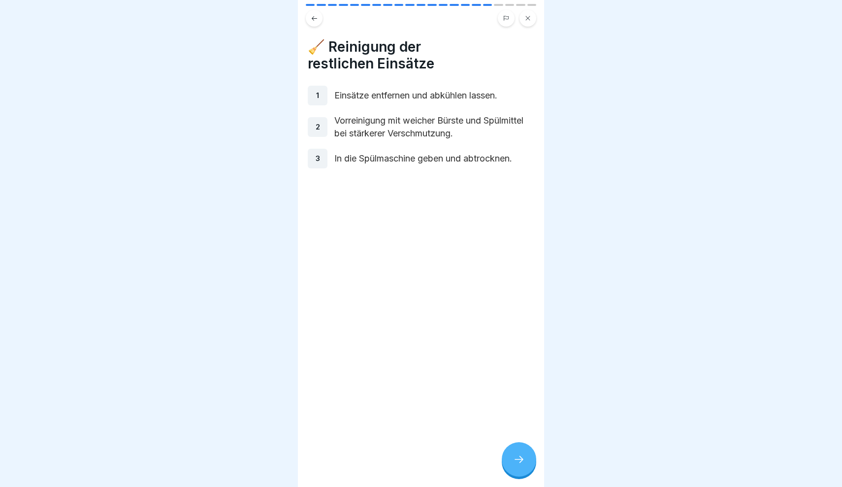
click at [527, 18] on icon at bounding box center [528, 18] width 6 height 6
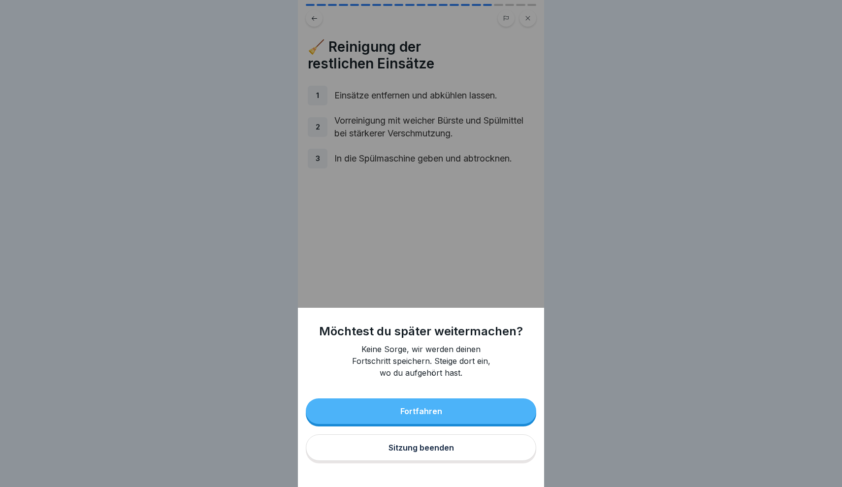
click at [446, 452] on button "Sitzung beenden" at bounding box center [421, 447] width 230 height 27
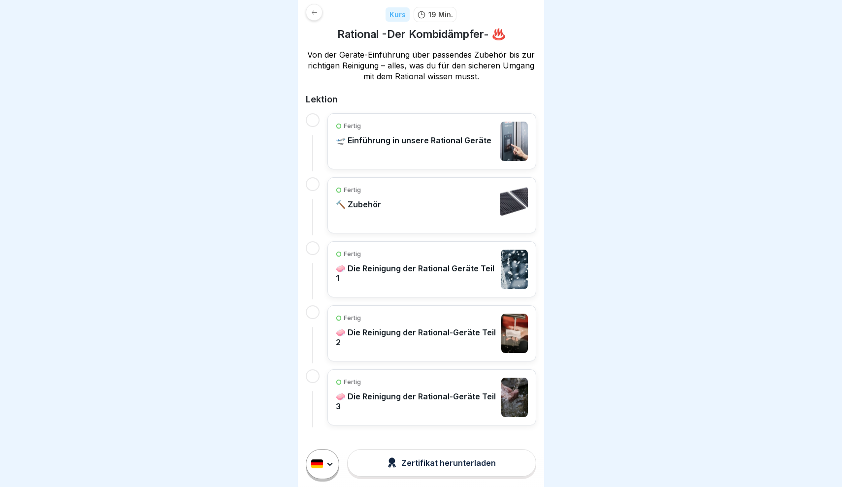
scroll to position [137, 0]
click at [408, 408] on p "🧼 Die Reinigung der Rational-Geräte Teil 3" at bounding box center [416, 402] width 161 height 20
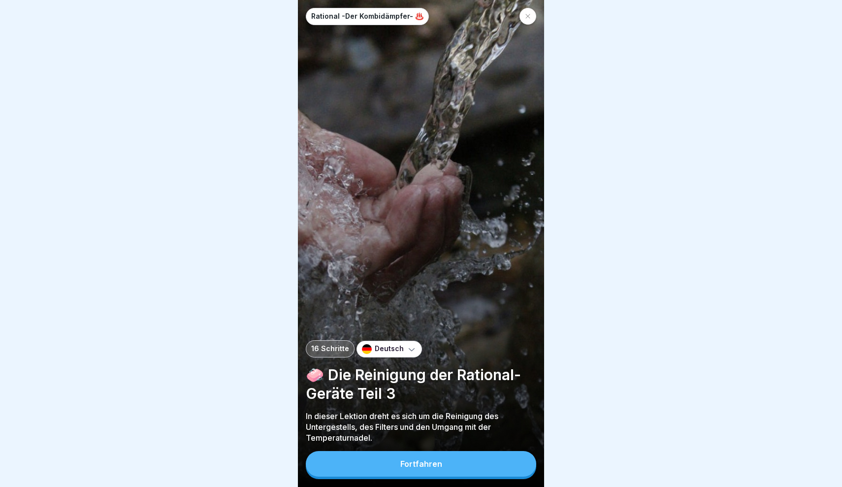
click at [418, 459] on button "Fortfahren" at bounding box center [421, 464] width 230 height 26
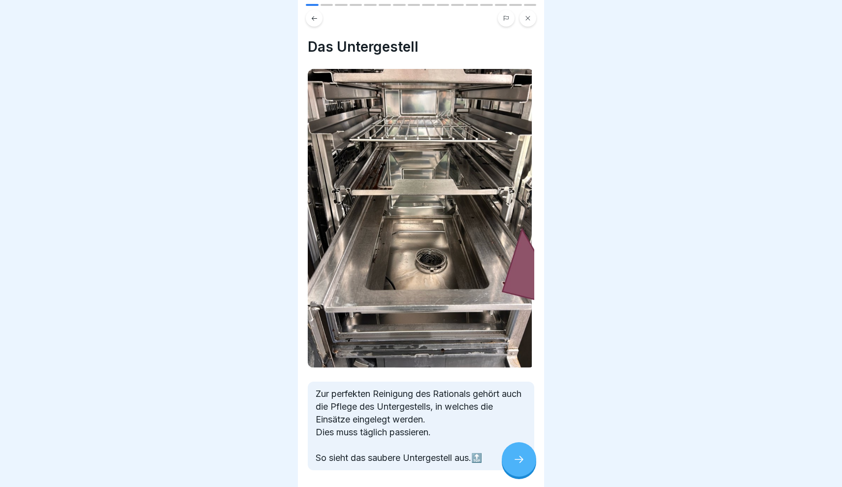
click at [519, 459] on icon at bounding box center [519, 459] width 12 height 12
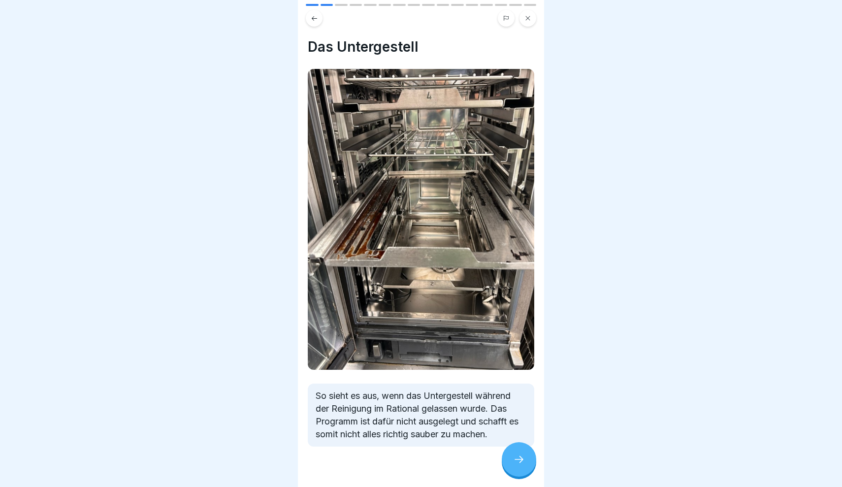
click at [519, 460] on icon at bounding box center [519, 459] width 12 height 12
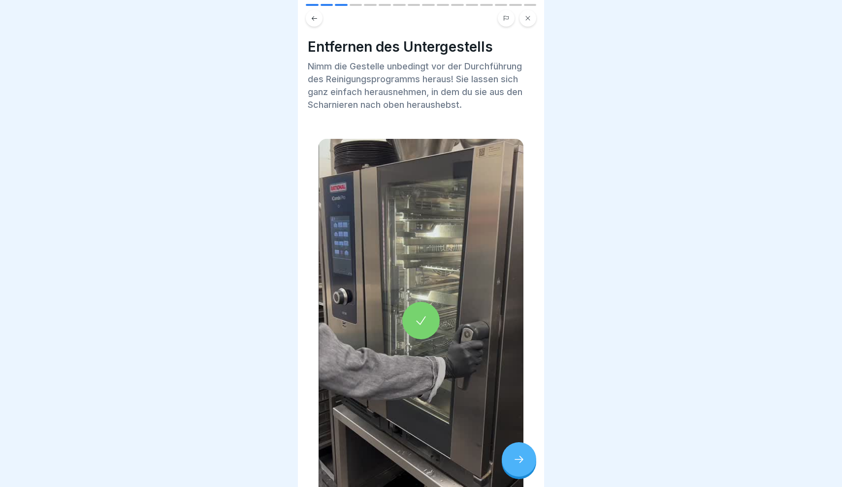
click at [519, 460] on icon at bounding box center [519, 459] width 12 height 12
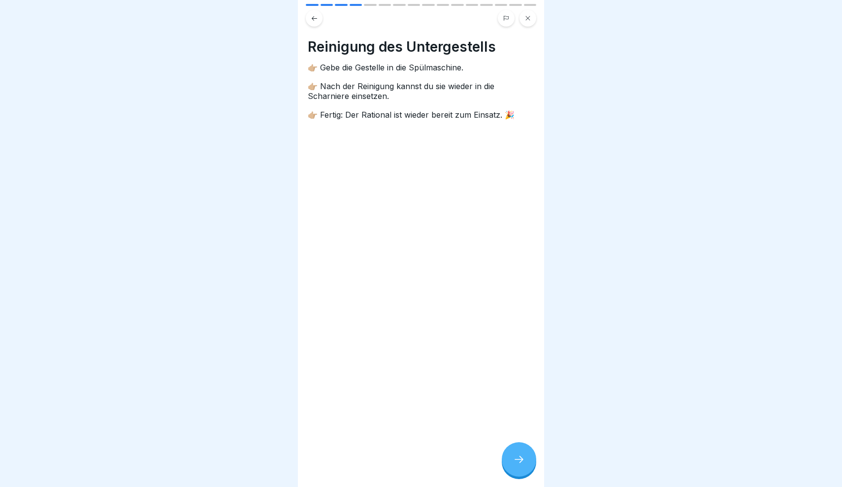
click at [519, 461] on icon at bounding box center [519, 459] width 12 height 12
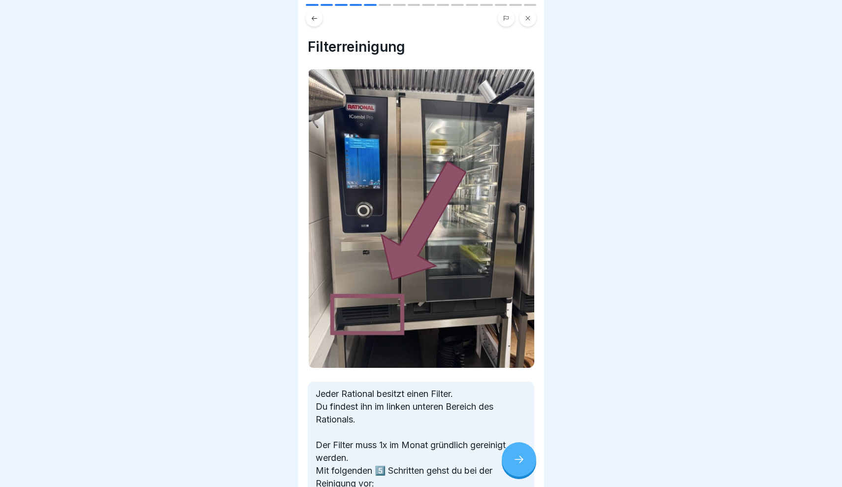
click at [519, 462] on icon at bounding box center [519, 459] width 12 height 12
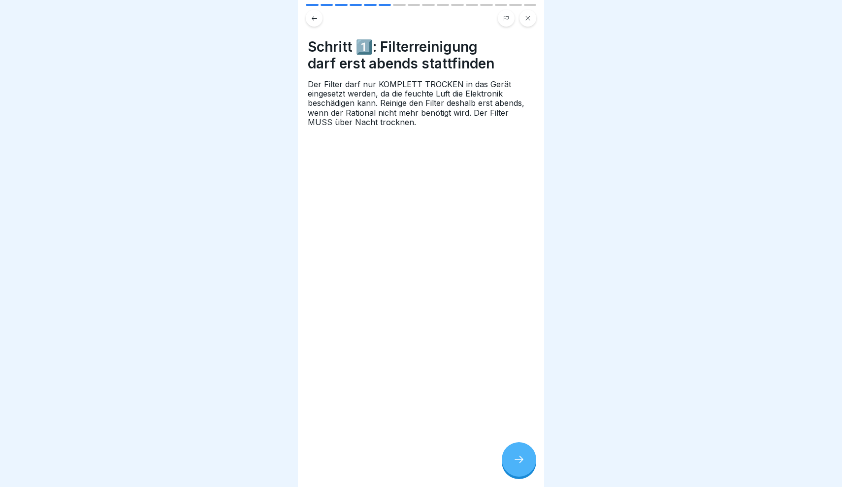
click at [519, 463] on icon at bounding box center [519, 459] width 12 height 12
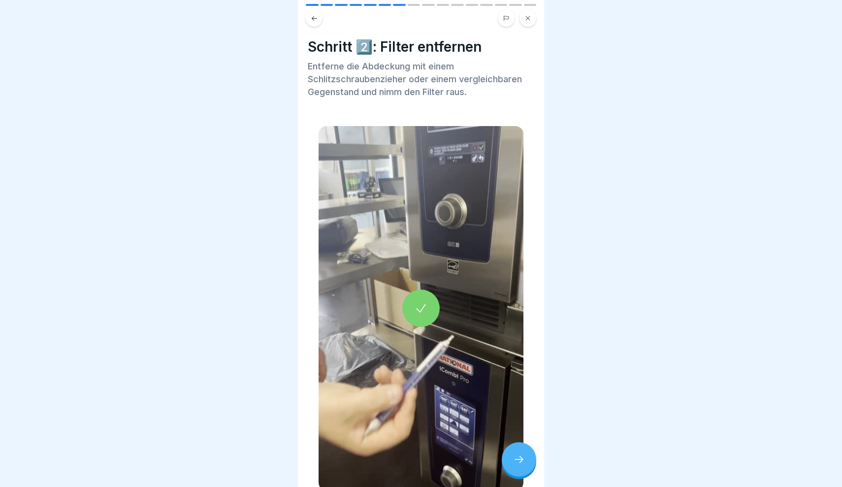
click at [519, 463] on icon at bounding box center [519, 459] width 12 height 12
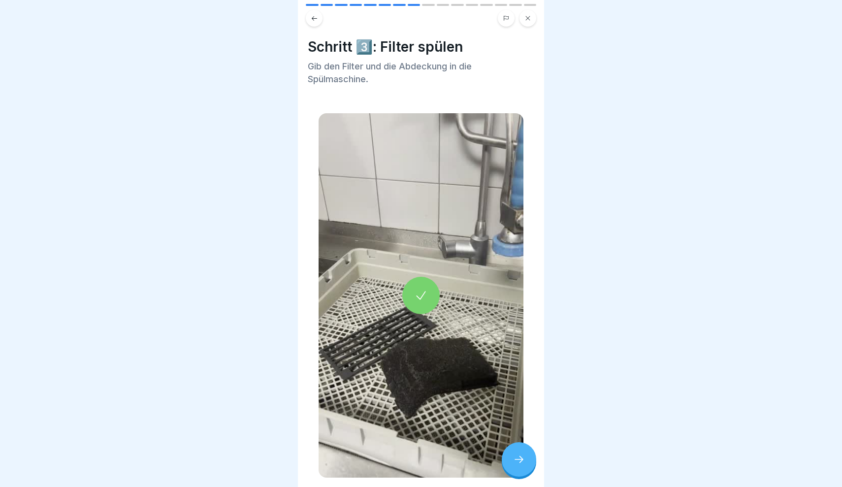
click at [519, 464] on icon at bounding box center [519, 459] width 12 height 12
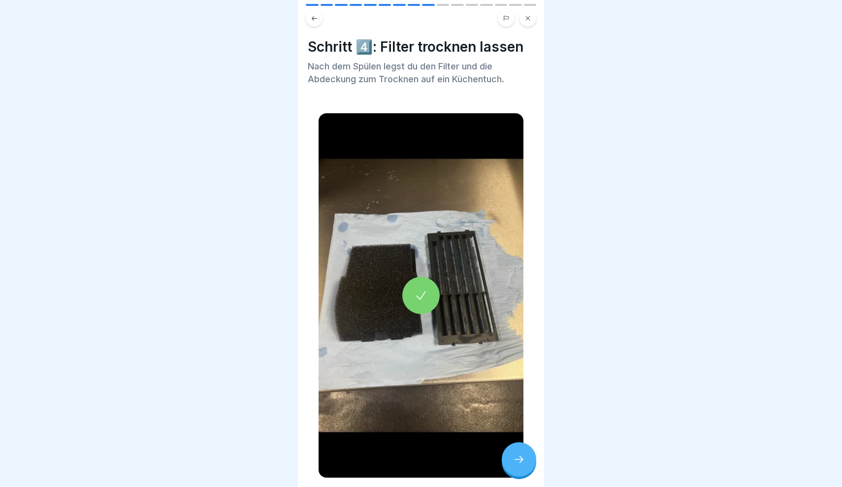
click at [519, 464] on icon at bounding box center [519, 459] width 12 height 12
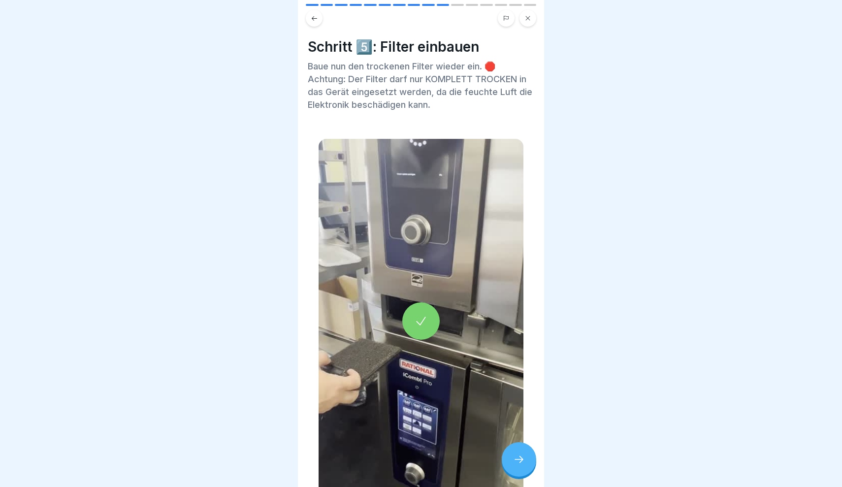
click at [519, 465] on icon at bounding box center [519, 459] width 12 height 12
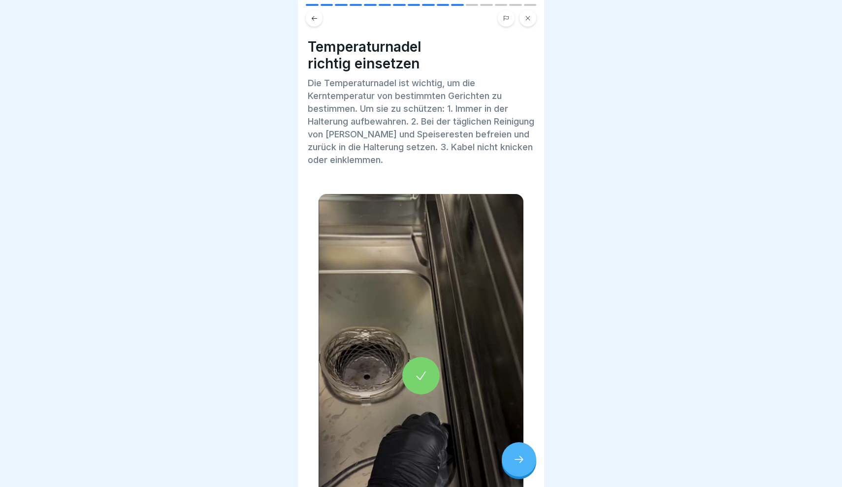
click at [519, 465] on div at bounding box center [519, 459] width 34 height 34
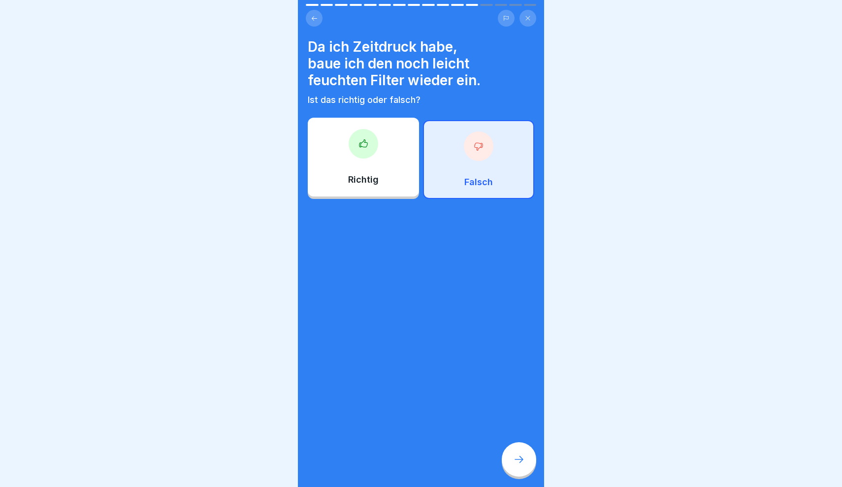
click at [316, 14] on button at bounding box center [314, 18] width 17 height 17
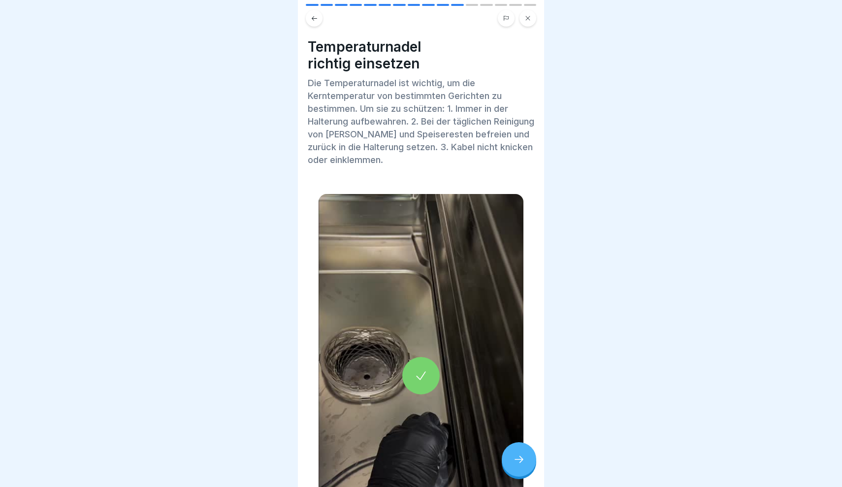
click at [316, 15] on icon at bounding box center [314, 18] width 7 height 7
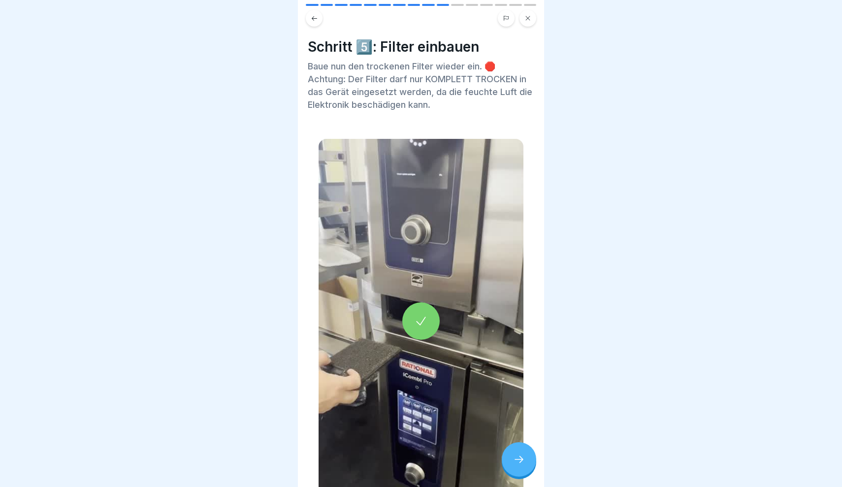
click at [316, 15] on icon at bounding box center [314, 18] width 7 height 7
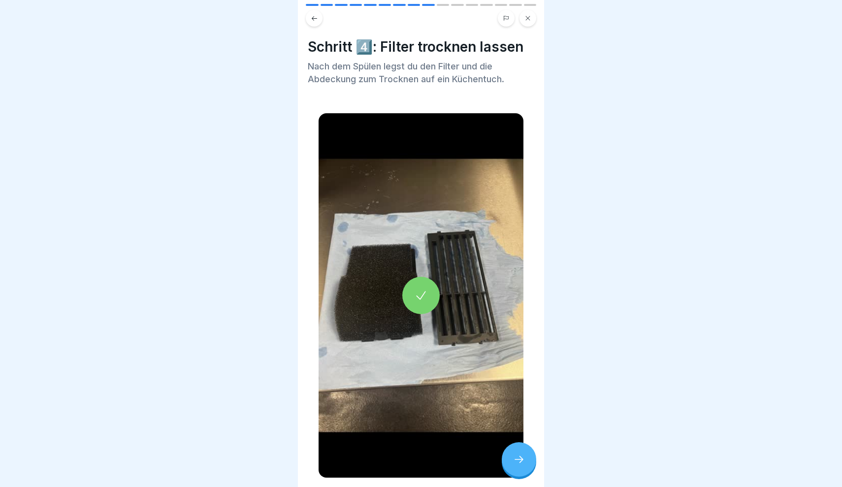
click at [530, 17] on icon at bounding box center [528, 18] width 6 height 6
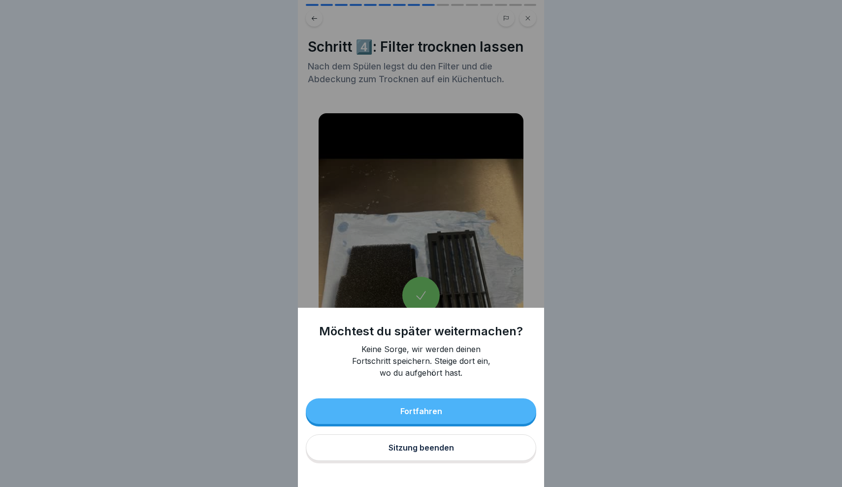
click at [429, 449] on div "Sitzung beenden" at bounding box center [420, 447] width 65 height 9
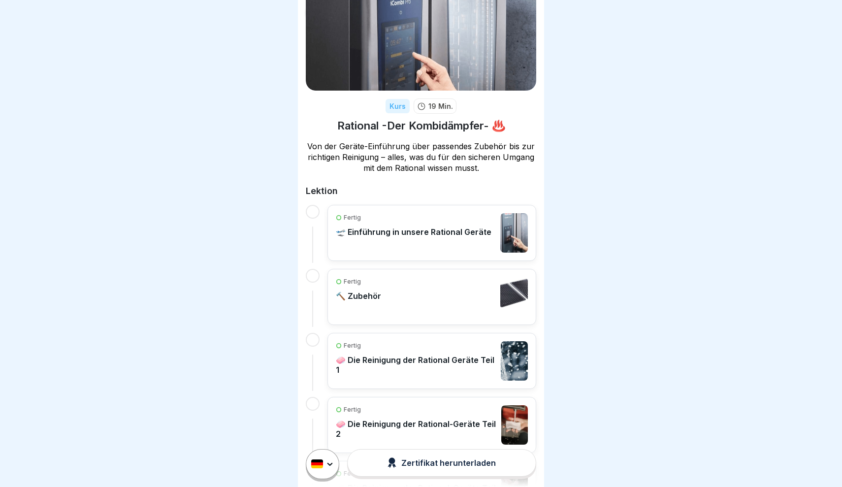
scroll to position [48, 0]
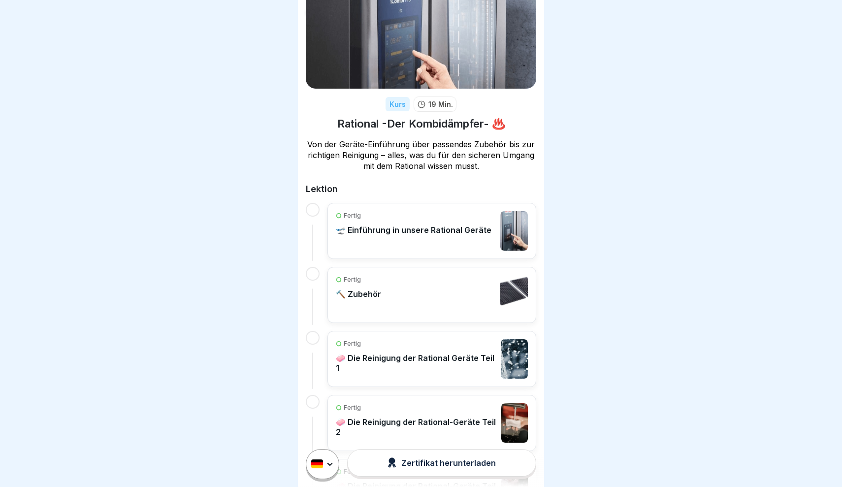
click at [408, 354] on p "🧼 Die Reinigung der Rational Geräte Teil 1" at bounding box center [416, 363] width 160 height 20
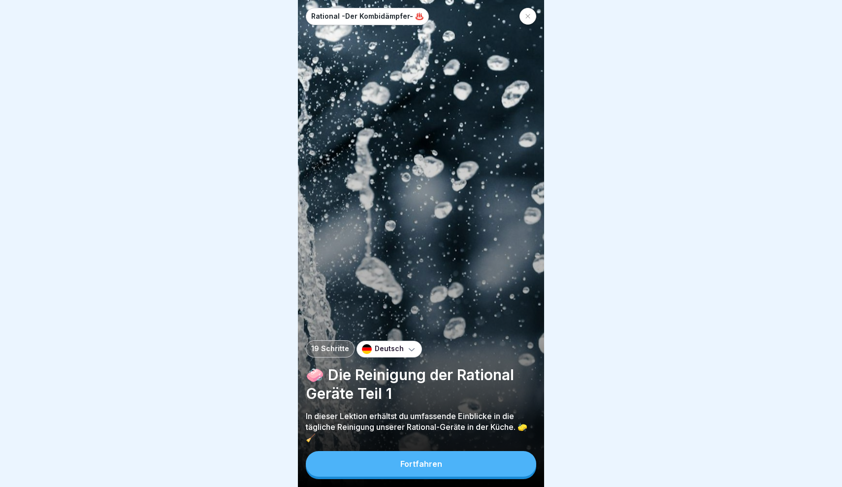
click at [414, 473] on button "Fortfahren" at bounding box center [421, 464] width 230 height 26
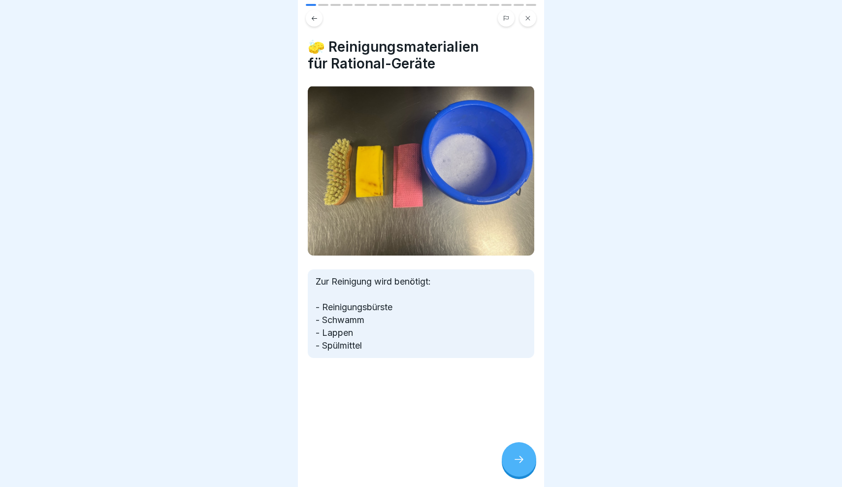
click at [514, 467] on div at bounding box center [519, 459] width 34 height 34
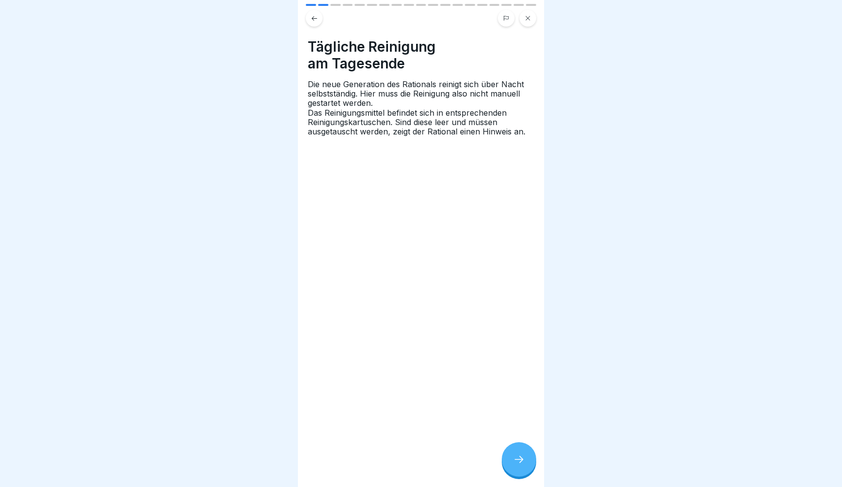
click at [514, 468] on div at bounding box center [519, 459] width 34 height 34
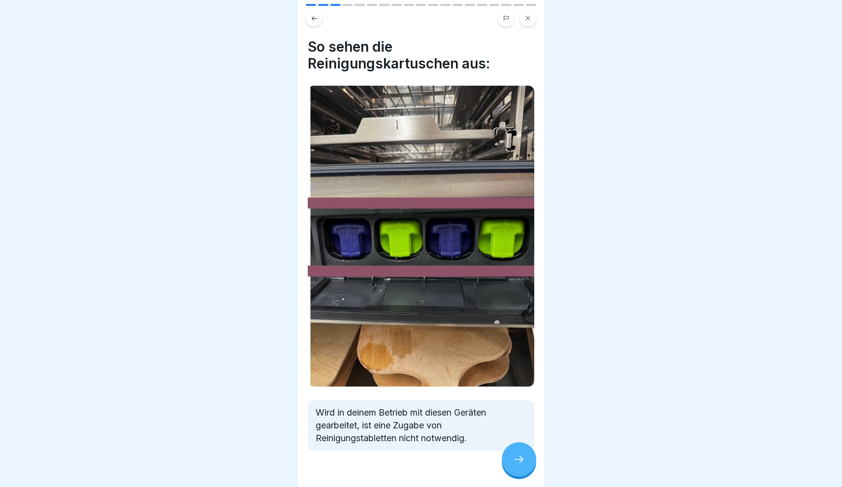
click at [514, 468] on div at bounding box center [519, 459] width 34 height 34
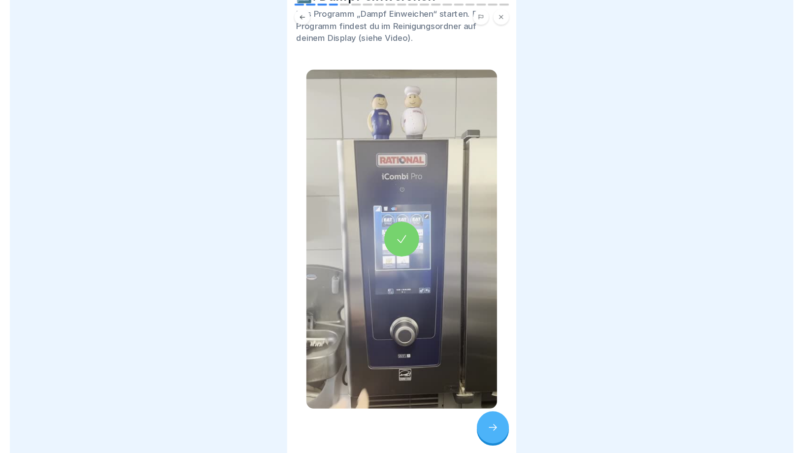
scroll to position [59, 0]
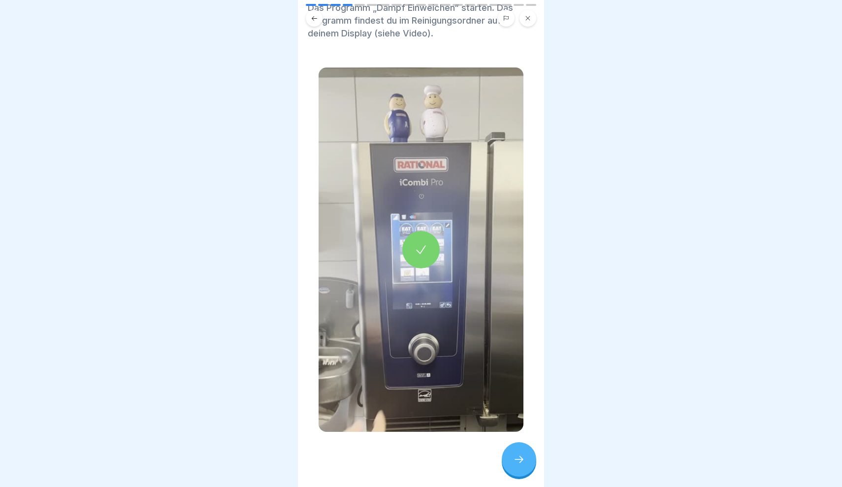
click at [516, 455] on icon at bounding box center [519, 459] width 12 height 12
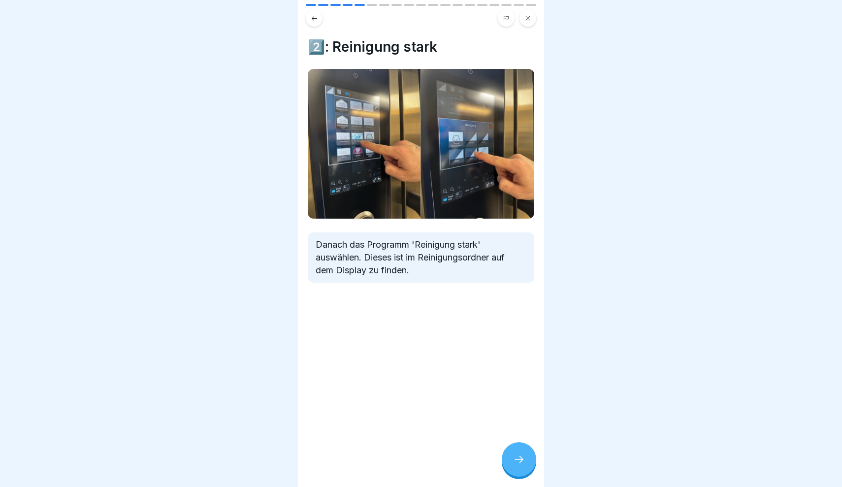
click at [516, 456] on icon at bounding box center [519, 459] width 12 height 12
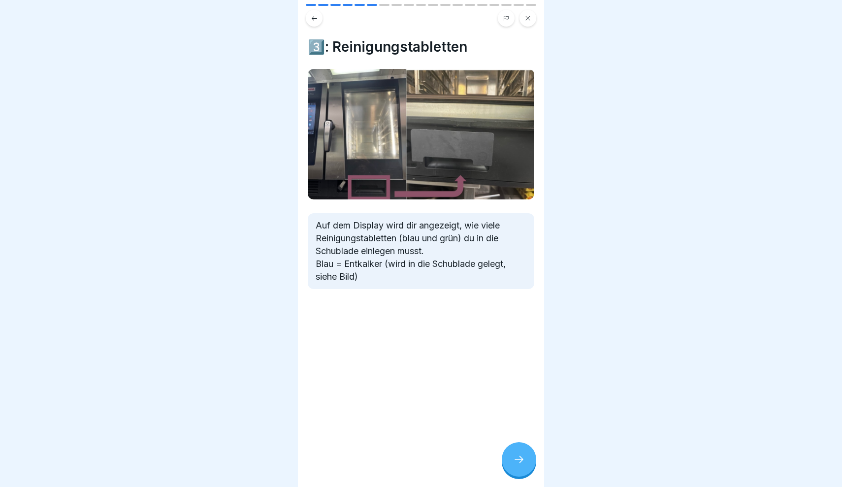
click at [317, 19] on icon at bounding box center [314, 18] width 7 height 7
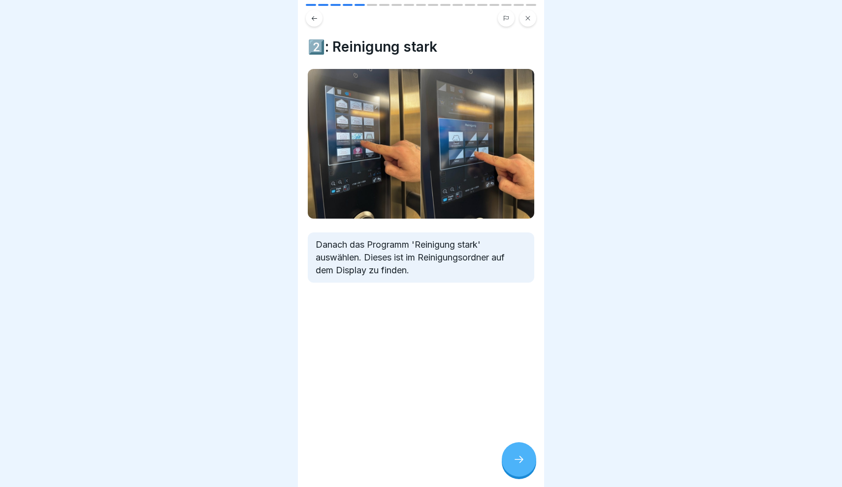
click at [317, 19] on icon at bounding box center [314, 18] width 7 height 7
